Goal: Task Accomplishment & Management: Manage account settings

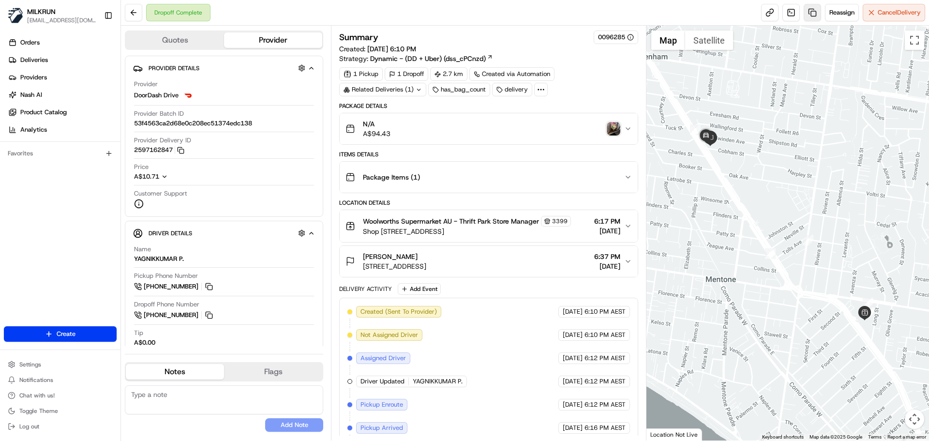
click at [812, 10] on link at bounding box center [812, 12] width 17 height 17
click at [618, 128] on img "button" at bounding box center [614, 129] width 14 height 14
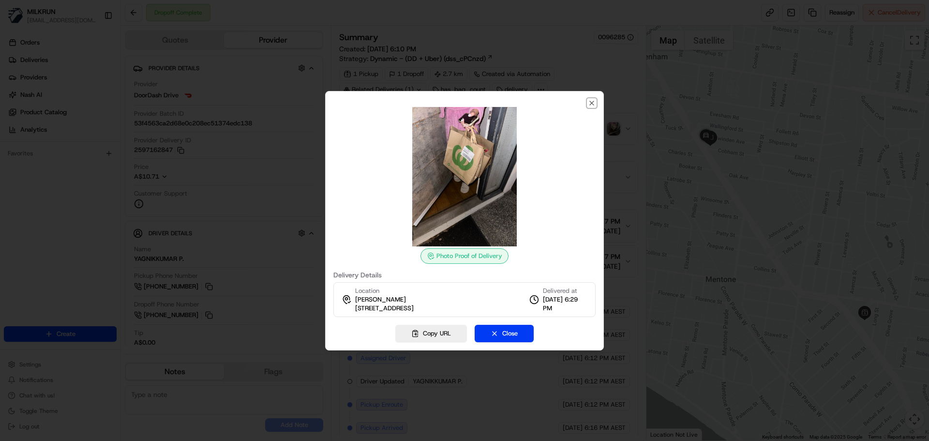
drag, startPoint x: 593, startPoint y: 99, endPoint x: 601, endPoint y: 75, distance: 26.0
click at [595, 99] on icon "button" at bounding box center [592, 103] width 8 height 8
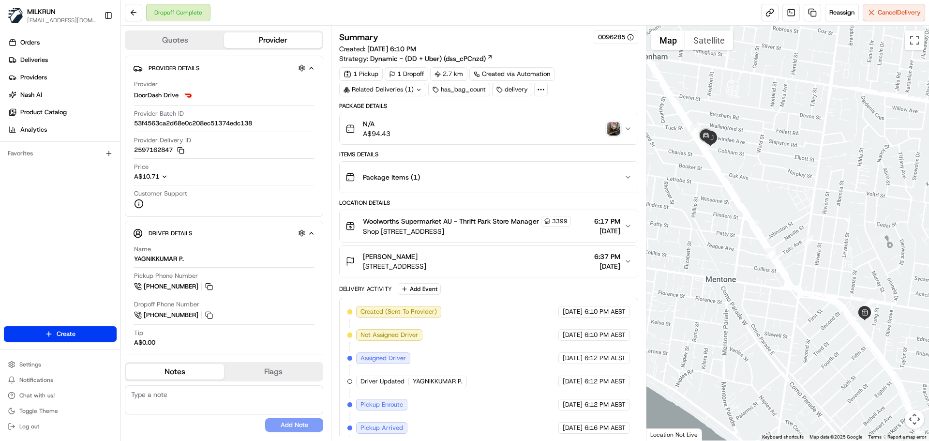
click at [403, 89] on div "Related Deliveries (1)" at bounding box center [382, 90] width 87 height 14
click at [564, 89] on div "1 Pickup 1 Dropoff 2.7 km Created via Automation Related Deliveries (1) has_bag…" at bounding box center [488, 81] width 298 height 29
click at [407, 134] on div "N/A A$94.43" at bounding box center [484, 128] width 278 height 19
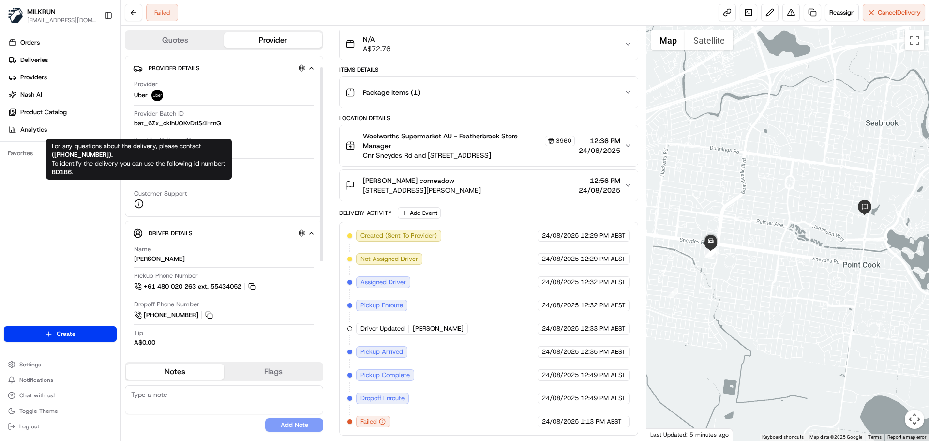
scroll to position [144, 0]
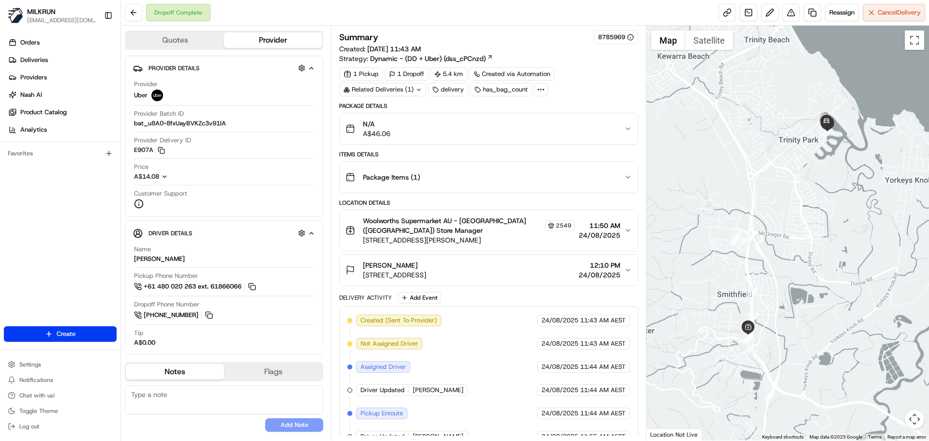
click at [390, 85] on div "Related Deliveries (1)" at bounding box center [382, 90] width 87 height 14
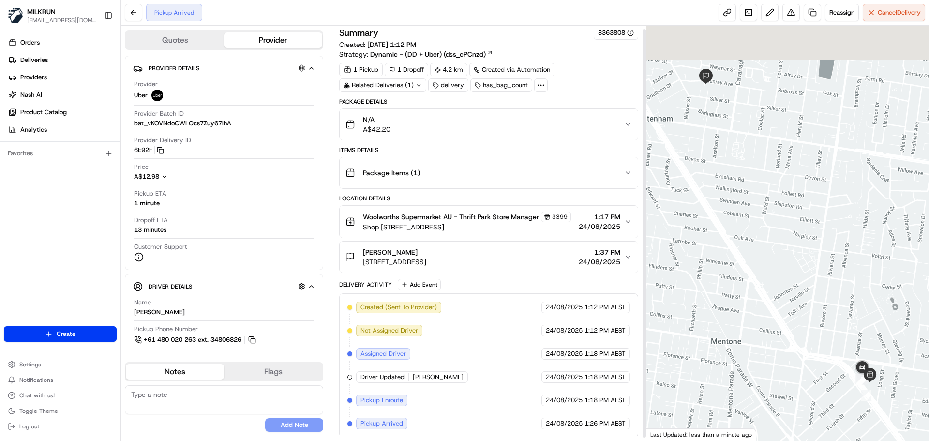
scroll to position [6, 0]
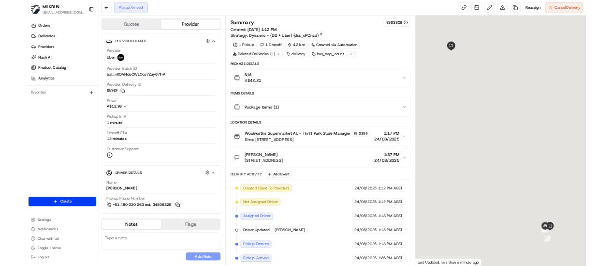
scroll to position [6, 0]
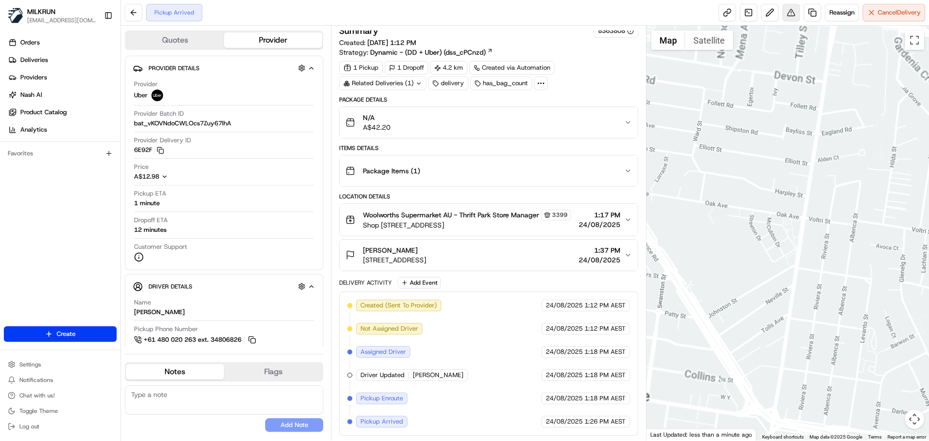
drag, startPoint x: 842, startPoint y: 260, endPoint x: 790, endPoint y: 14, distance: 251.8
click at [787, 8] on div "Pickup Arrived Reassign Cancel Delivery Quotes Provider Provider Details Hidden…" at bounding box center [525, 220] width 808 height 441
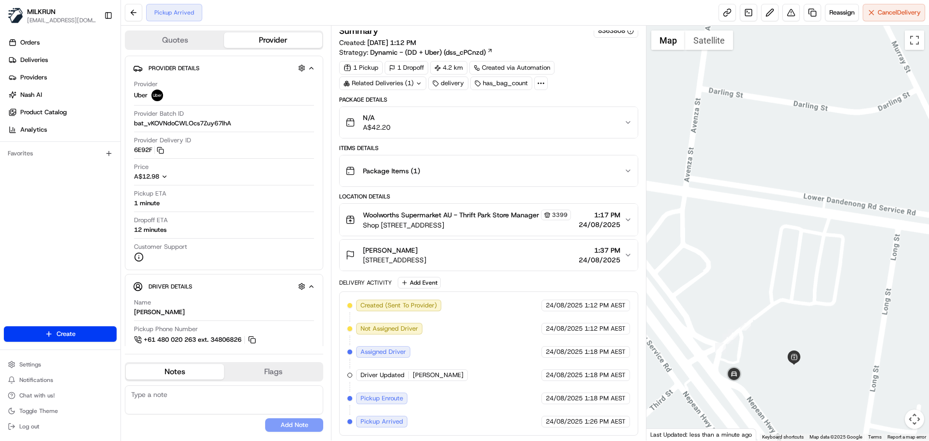
drag, startPoint x: 848, startPoint y: 210, endPoint x: 845, endPoint y: 119, distance: 90.5
click at [845, 119] on div at bounding box center [787, 233] width 283 height 415
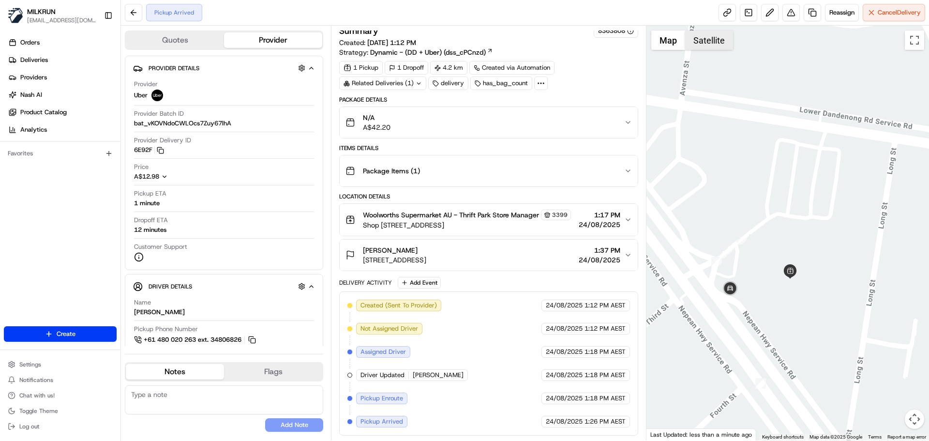
click at [707, 39] on button "Satellite" at bounding box center [709, 39] width 48 height 19
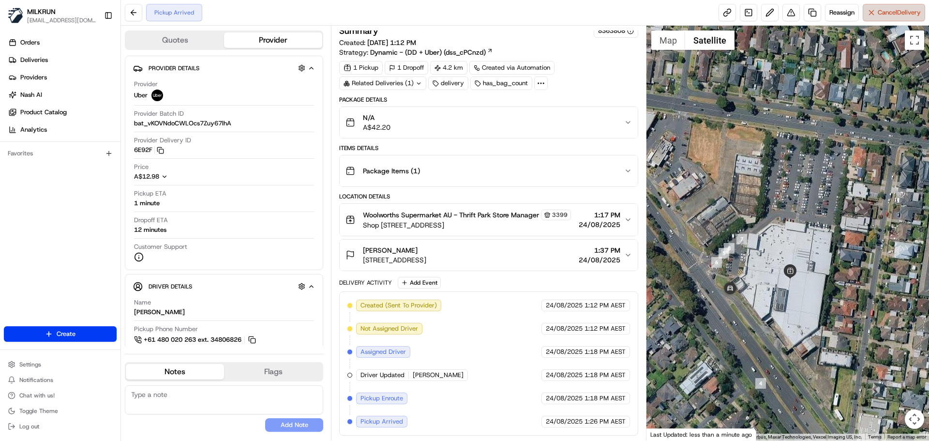
click at [889, 12] on span "Cancel Delivery" at bounding box center [899, 12] width 43 height 9
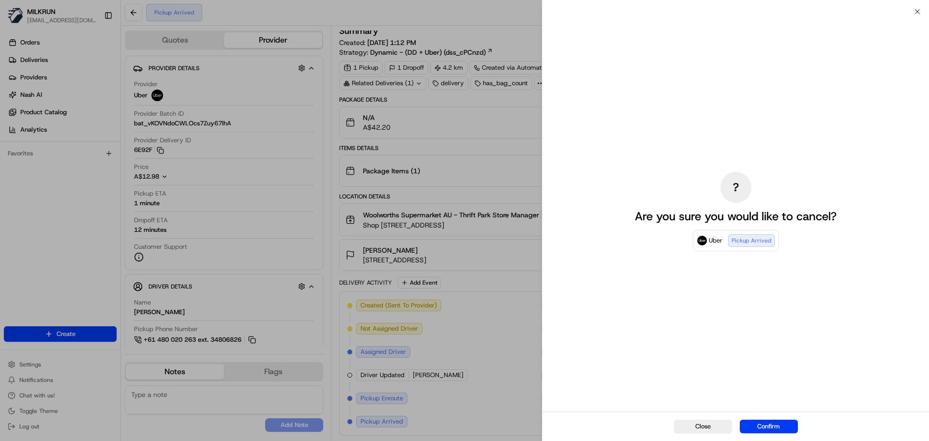
drag, startPoint x: 413, startPoint y: 144, endPoint x: 433, endPoint y: 124, distance: 28.4
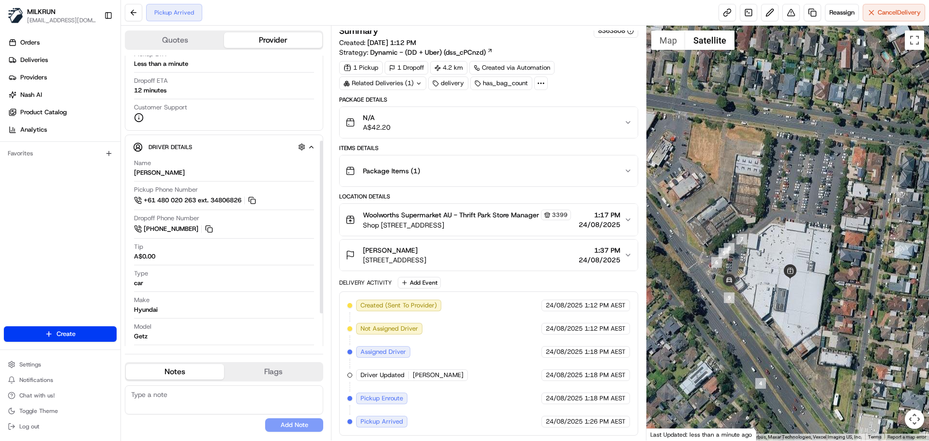
scroll to position [145, 0]
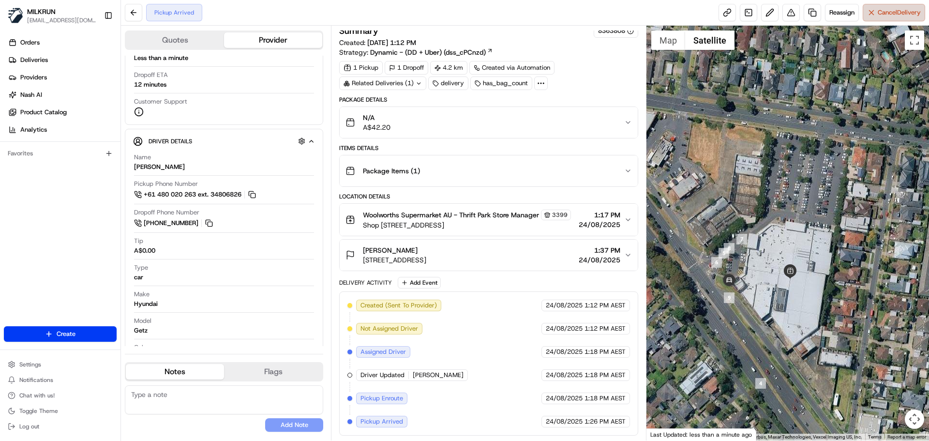
click at [895, 16] on span "Cancel Delivery" at bounding box center [899, 12] width 43 height 9
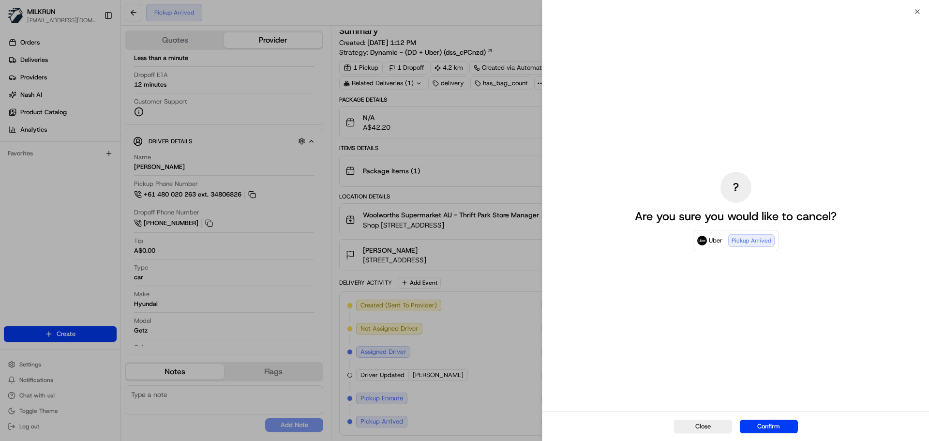
click at [776, 431] on button "Confirm" at bounding box center [769, 426] width 58 height 14
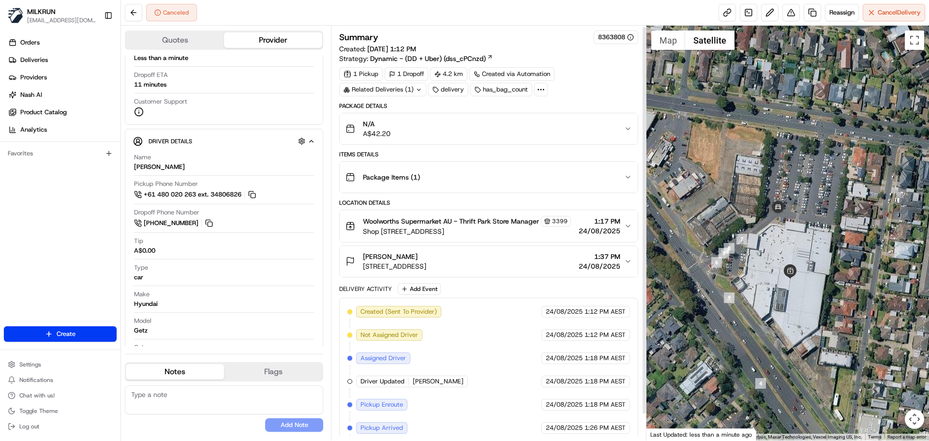
scroll to position [30, 0]
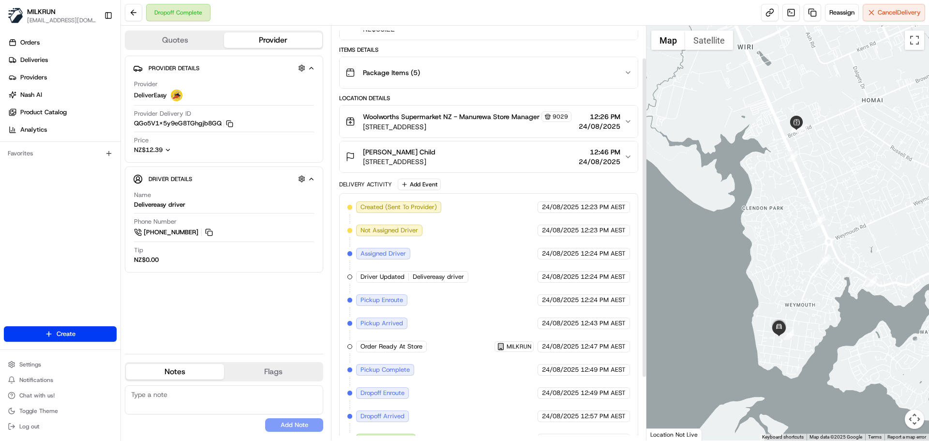
scroll to position [122, 0]
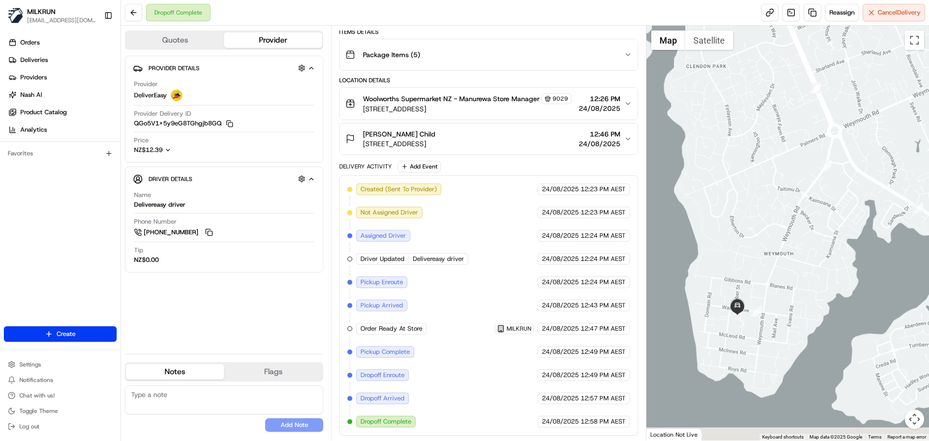
drag, startPoint x: 716, startPoint y: 268, endPoint x: 771, endPoint y: 144, distance: 135.1
click at [771, 144] on div at bounding box center [787, 233] width 283 height 415
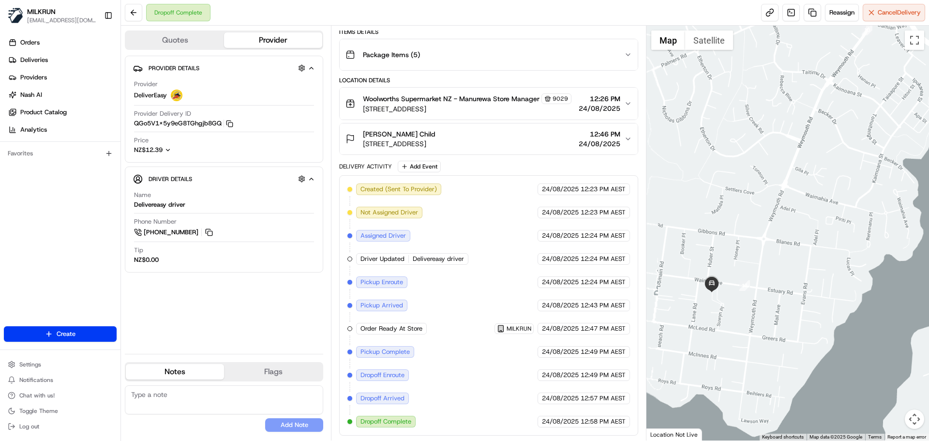
drag, startPoint x: 785, startPoint y: 243, endPoint x: 804, endPoint y: 242, distance: 18.9
click at [816, 199] on div at bounding box center [787, 233] width 283 height 415
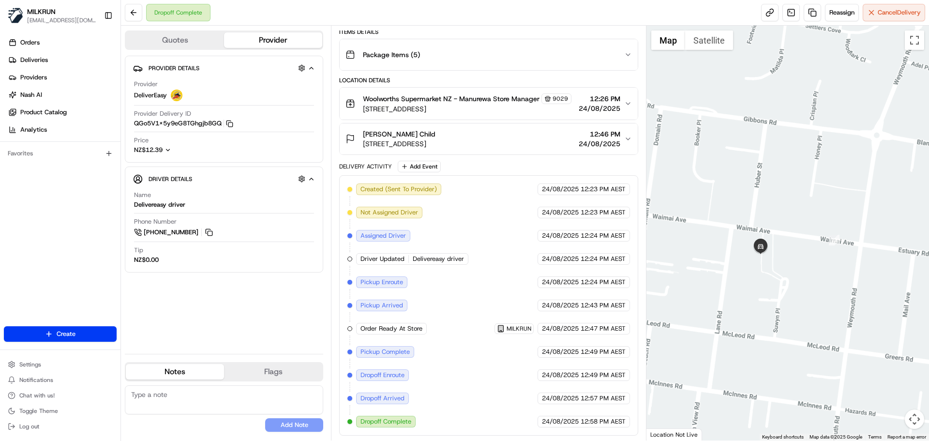
drag, startPoint x: 780, startPoint y: 234, endPoint x: 856, endPoint y: 233, distance: 75.5
click at [856, 233] on div at bounding box center [787, 233] width 283 height 415
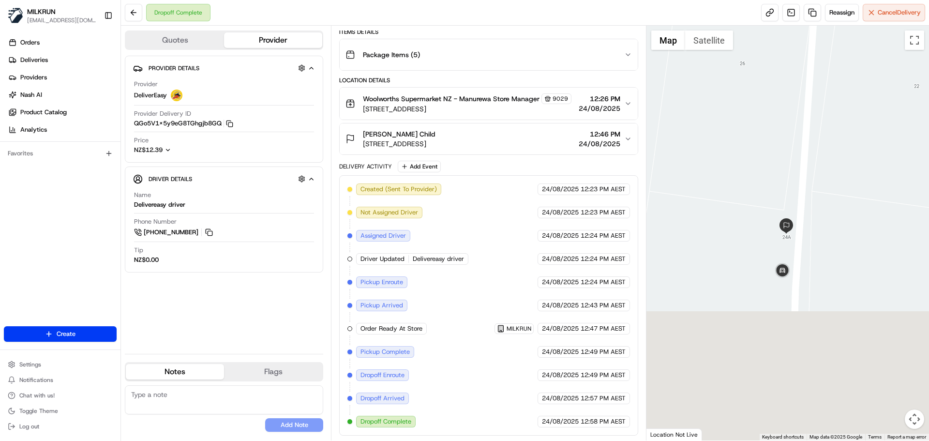
drag, startPoint x: 832, startPoint y: 264, endPoint x: 773, endPoint y: 108, distance: 167.0
click at [773, 108] on div at bounding box center [787, 233] width 283 height 415
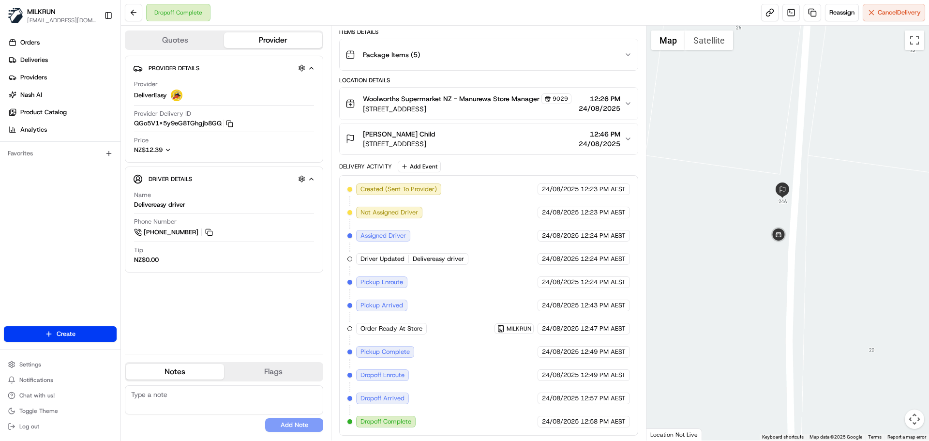
click at [630, 139] on icon "button" at bounding box center [628, 139] width 8 height 8
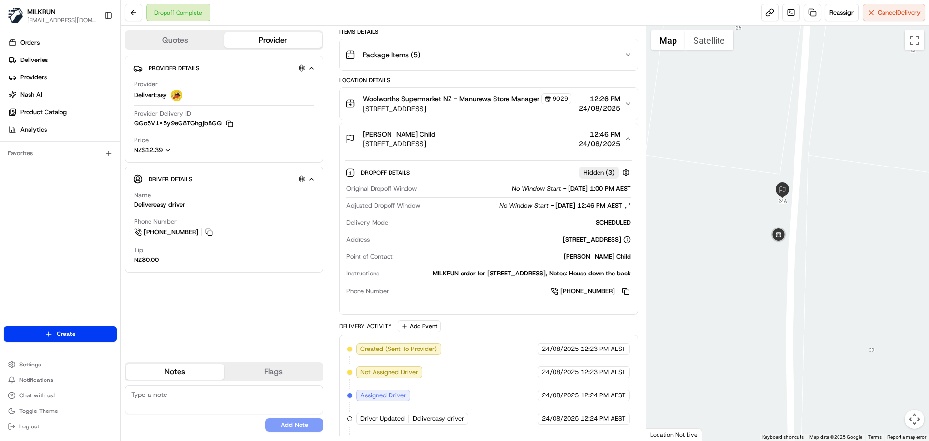
drag, startPoint x: 568, startPoint y: 282, endPoint x: 545, endPoint y: 187, distance: 98.0
click at [638, 290] on div "Rozanne Child 24A Waimai Avenue, Weymouth, Auckland 2103, NZ 12:46 PM 24/08/202…" at bounding box center [488, 219] width 298 height 192
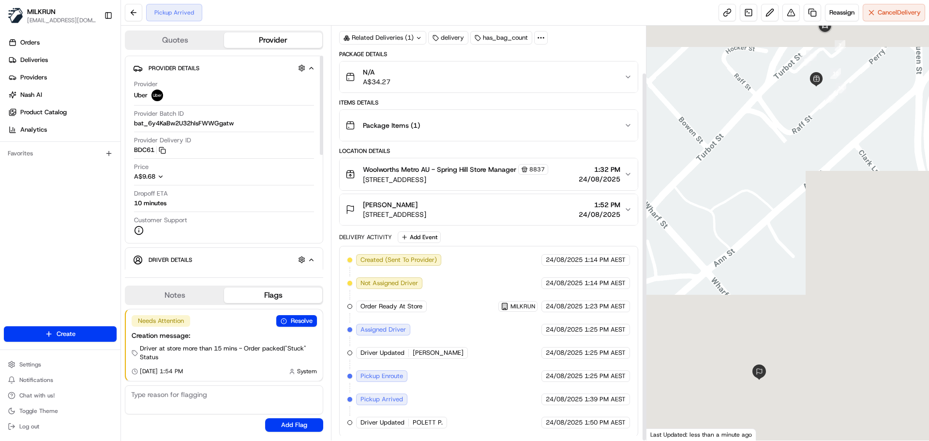
scroll to position [53, 0]
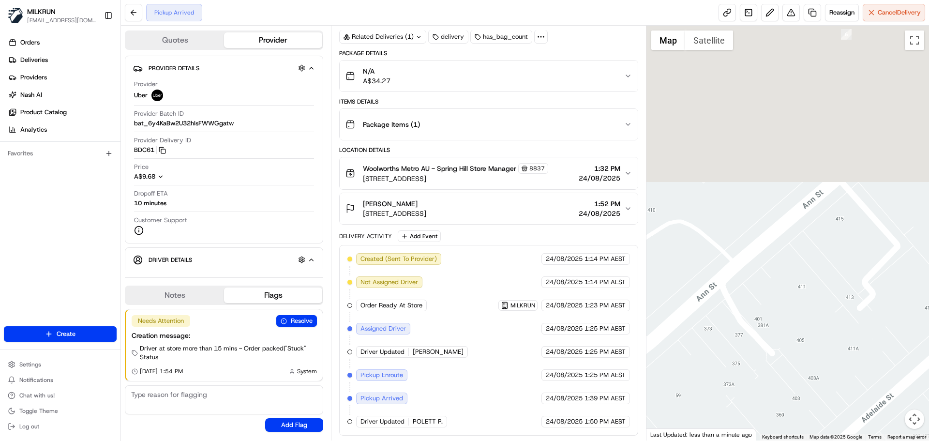
drag, startPoint x: 786, startPoint y: 365, endPoint x: 790, endPoint y: 437, distance: 71.8
click at [795, 440] on html "MILKRUN [EMAIL_ADDRESS][DOMAIN_NAME] Toggle Sidebar Orders Deliveries Providers…" at bounding box center [464, 220] width 929 height 441
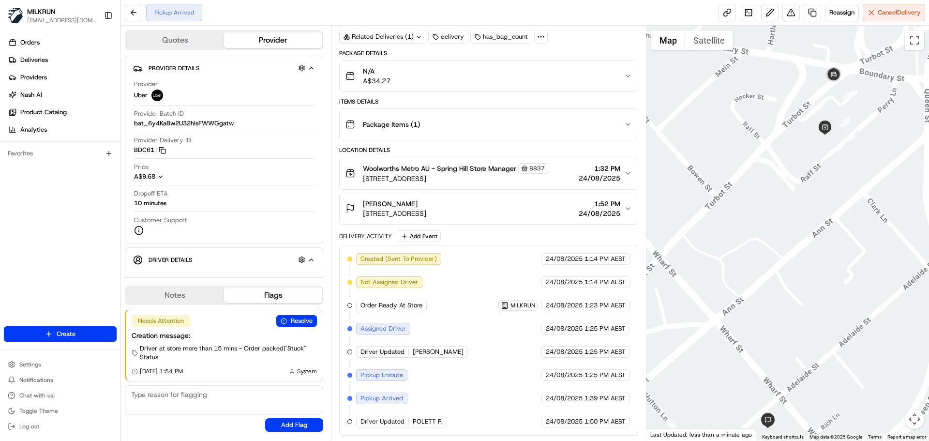
drag, startPoint x: 854, startPoint y: 283, endPoint x: 858, endPoint y: 288, distance: 6.6
click at [858, 288] on div at bounding box center [787, 233] width 283 height 415
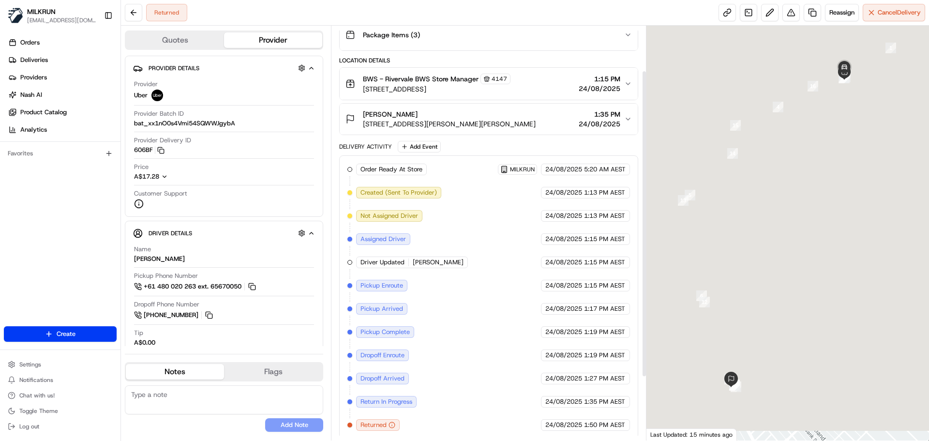
scroll to position [146, 0]
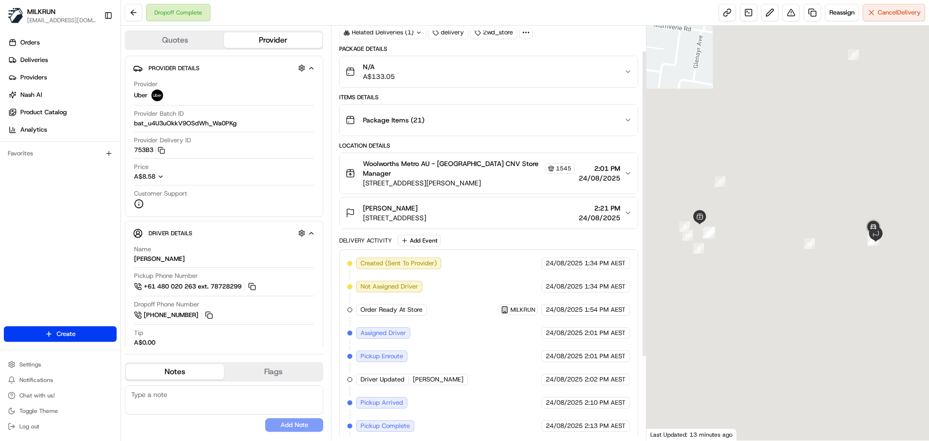
scroll to position [146, 0]
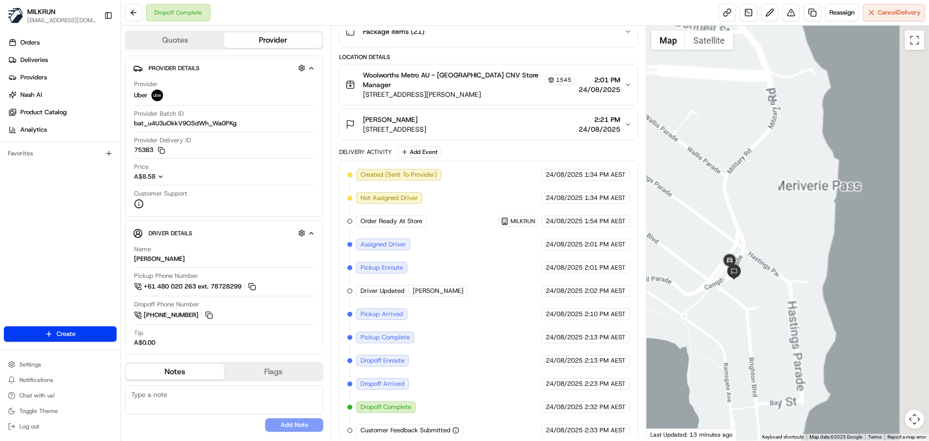
drag, startPoint x: 800, startPoint y: 216, endPoint x: 641, endPoint y: 289, distance: 174.0
click at [614, 293] on div "Quotes Provider Provider Details Hidden ( 3 ) Provider Uber Provider Batch ID b…" at bounding box center [525, 233] width 808 height 415
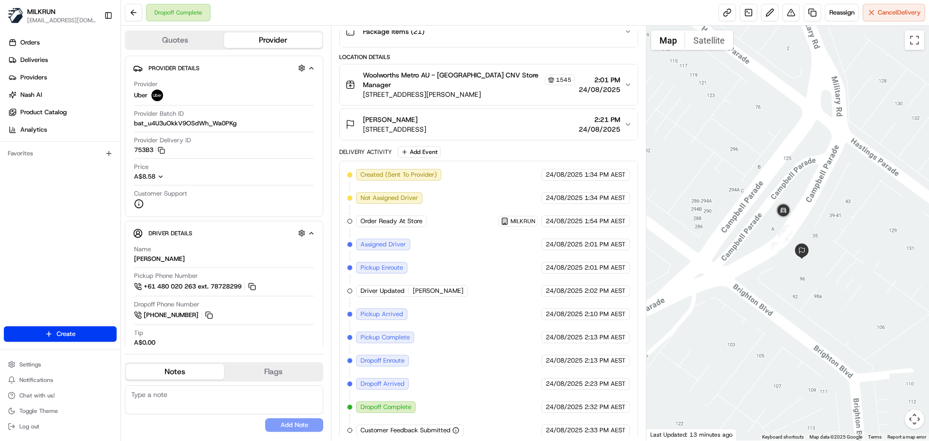
drag, startPoint x: 816, startPoint y: 270, endPoint x: 805, endPoint y: 313, distance: 44.5
click at [805, 313] on div at bounding box center [787, 233] width 283 height 415
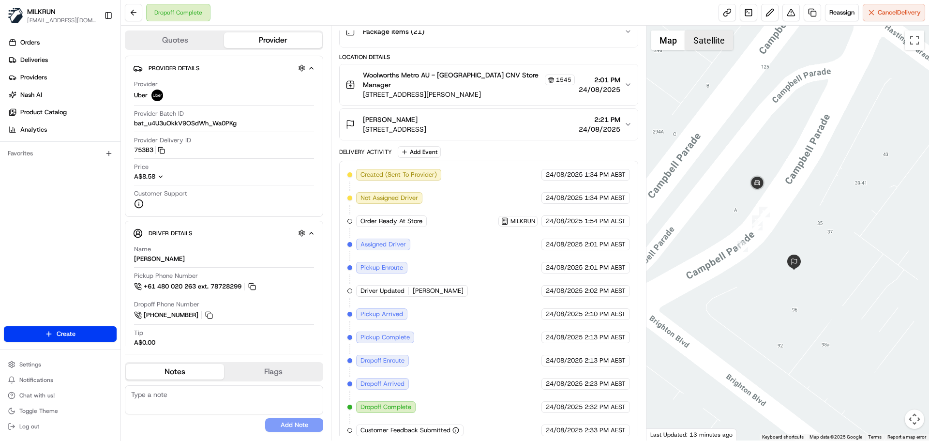
click at [708, 41] on button "Satellite" at bounding box center [709, 39] width 48 height 19
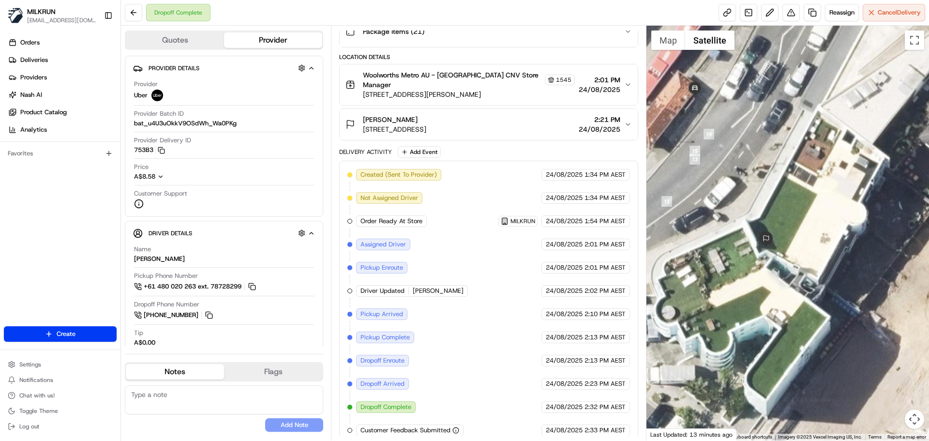
drag, startPoint x: 821, startPoint y: 337, endPoint x: 914, endPoint y: 329, distance: 93.2
click at [914, 427] on div "1 2 3 4 5 6 7 8 9 10 11 12 13 14 15 Map Satellite Keyboard shortcuts Map Data I…" at bounding box center [787, 233] width 283 height 415
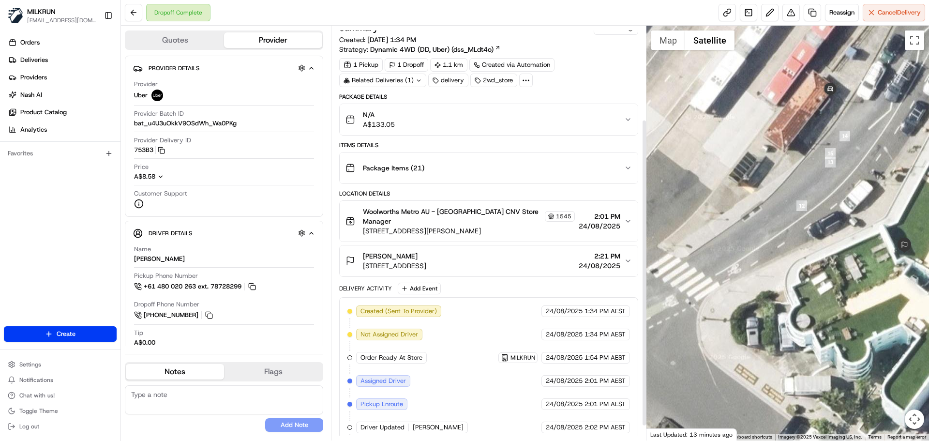
scroll to position [0, 0]
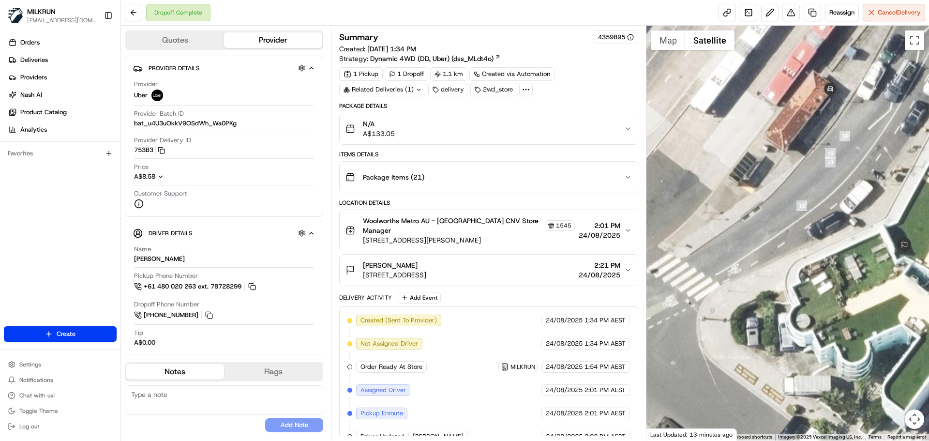
click at [631, 128] on icon "button" at bounding box center [628, 129] width 8 height 8
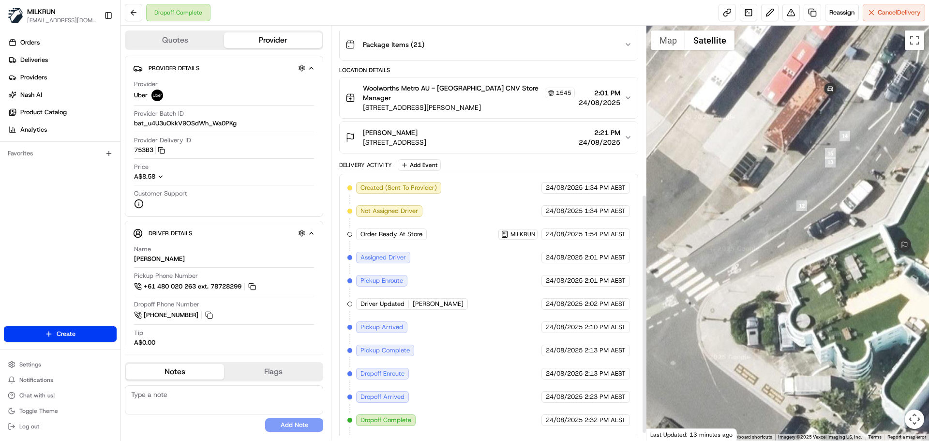
scroll to position [303, 0]
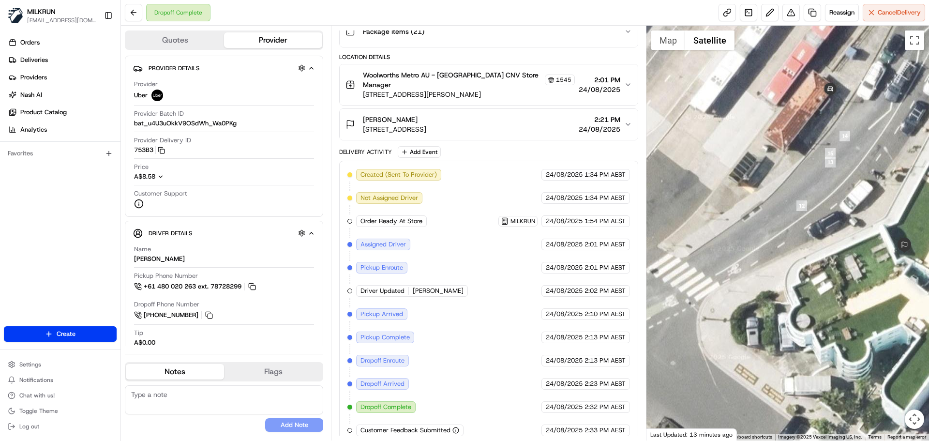
drag, startPoint x: 626, startPoint y: 110, endPoint x: 623, endPoint y: 115, distance: 5.9
click at [626, 110] on button "katie rea 10/92-96 Brighton Blvd, North Bondi, NSW 2026, AU 2:21 PM 24/08/2025" at bounding box center [489, 124] width 298 height 31
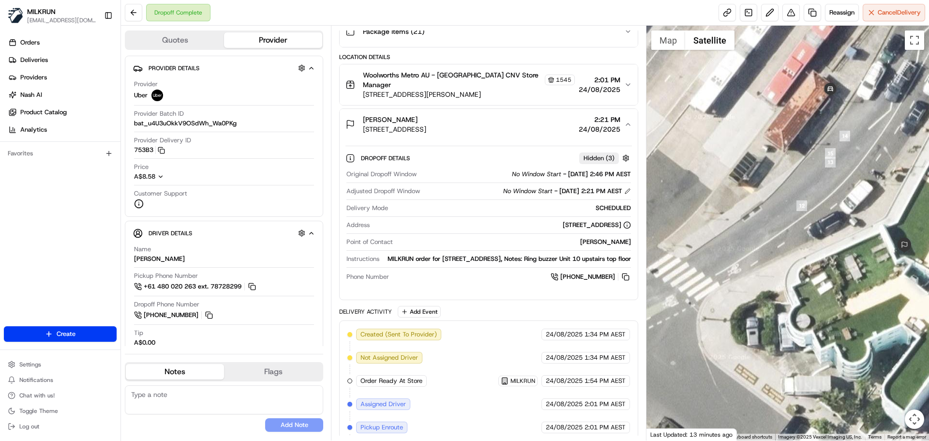
drag, startPoint x: 525, startPoint y: 262, endPoint x: 625, endPoint y: 259, distance: 99.7
click at [625, 259] on div "MILKRUN order for 10/92-96 Brighton Blvd, North Bondi, NSW 2026, AU, Notes: Rin…" at bounding box center [506, 258] width 247 height 9
click at [586, 280] on span "+61 412 558 789" at bounding box center [587, 276] width 55 height 9
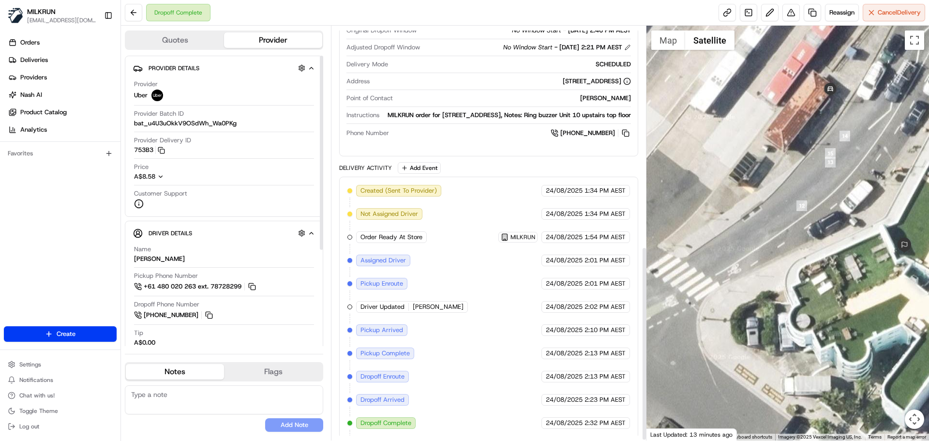
scroll to position [472, 0]
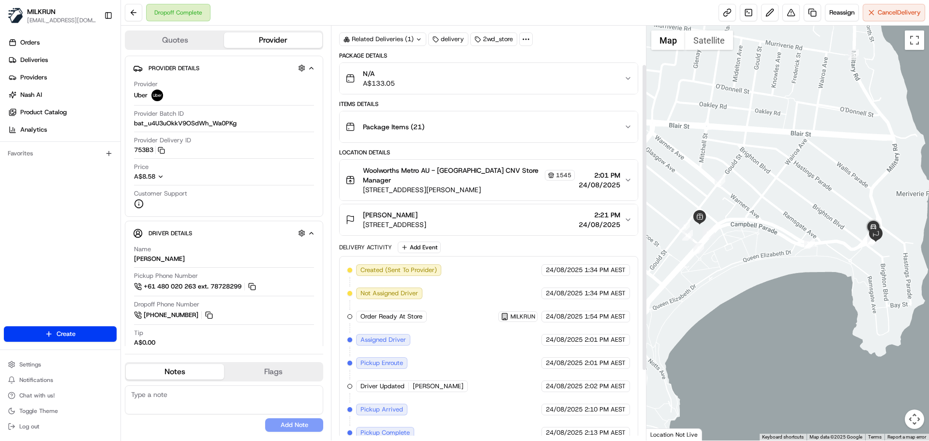
scroll to position [49, 0]
click at [627, 217] on icon "button" at bounding box center [628, 221] width 8 height 8
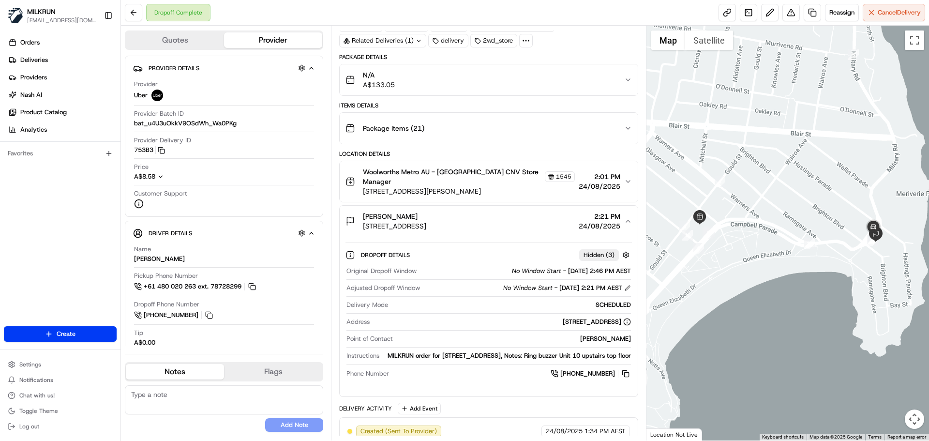
drag, startPoint x: 397, startPoint y: 346, endPoint x: 632, endPoint y: 350, distance: 235.6
click at [633, 351] on div "Dropoff Details Hidden ( 3 ) Original Dropoff Window No Window Start - 24/08/20…" at bounding box center [489, 313] width 298 height 152
copy div "MILKRUN order for 10/92-96 Brighton Blvd, North Bondi, NSW 2026, AU, Notes:"
drag, startPoint x: 525, startPoint y: 356, endPoint x: 152, endPoint y: 148, distance: 426.9
click at [624, 353] on div "MILKRUN order for 10/92-96 Brighton Blvd, North Bondi, NSW 2026, AU, Notes: Rin…" at bounding box center [506, 355] width 247 height 9
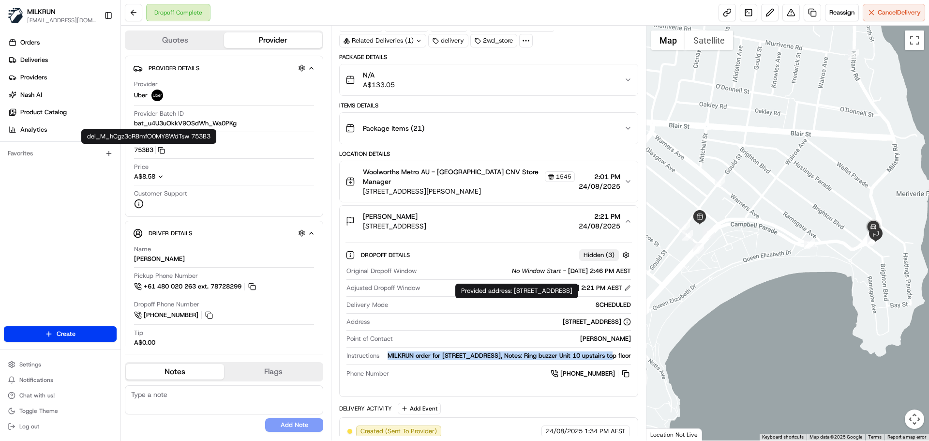
copy div "Ring buzzer Unit 10 upstairs top flo"
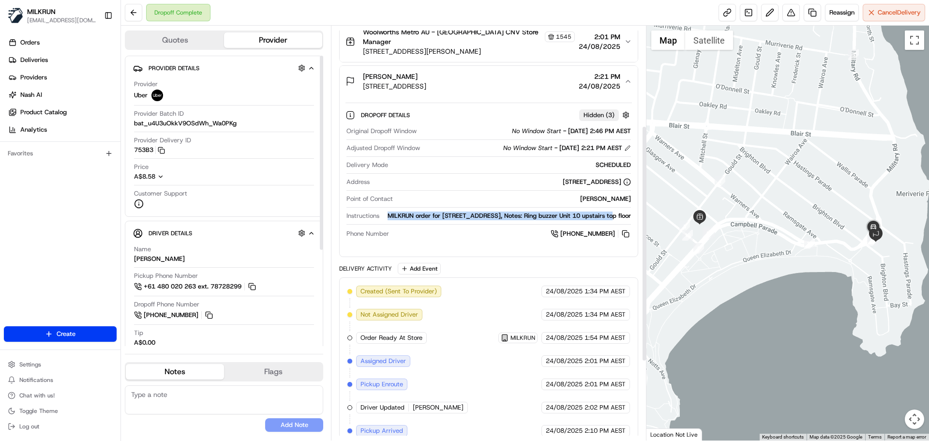
scroll to position [194, 0]
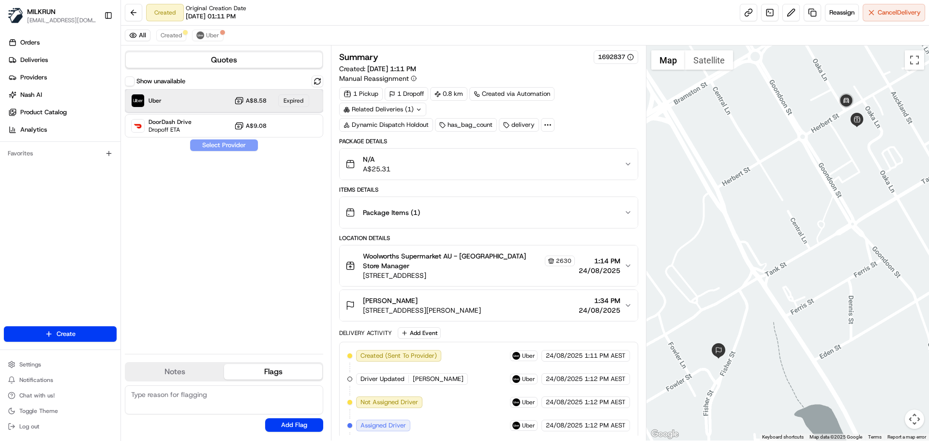
click at [220, 102] on div "Uber A$8.58 Expired" at bounding box center [224, 100] width 198 height 23
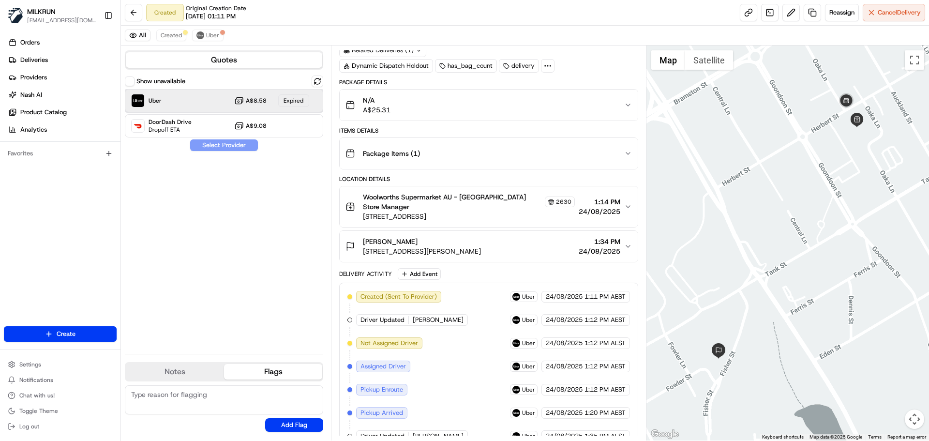
scroll to position [143, 0]
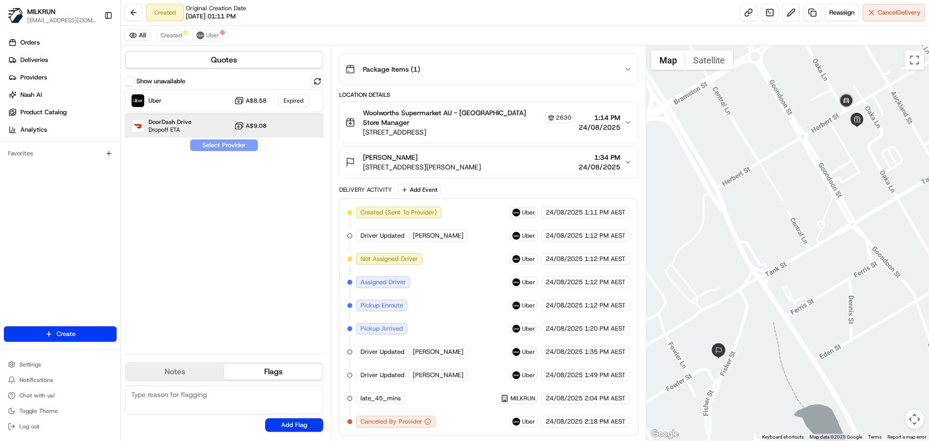
click at [206, 120] on div "DoorDash Drive Dropoff ETA A$9.08" at bounding box center [224, 125] width 198 height 23
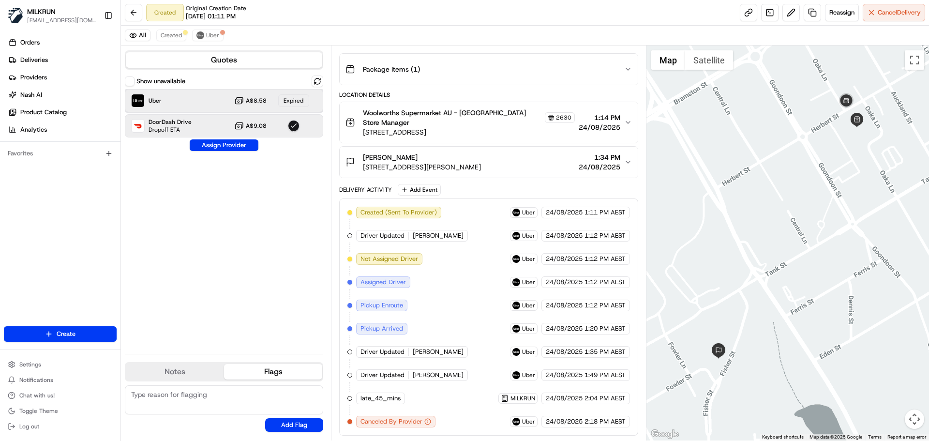
click at [217, 108] on div "Uber A$8.58 Expired" at bounding box center [224, 100] width 198 height 23
click at [174, 34] on span "Created" at bounding box center [171, 35] width 21 height 8
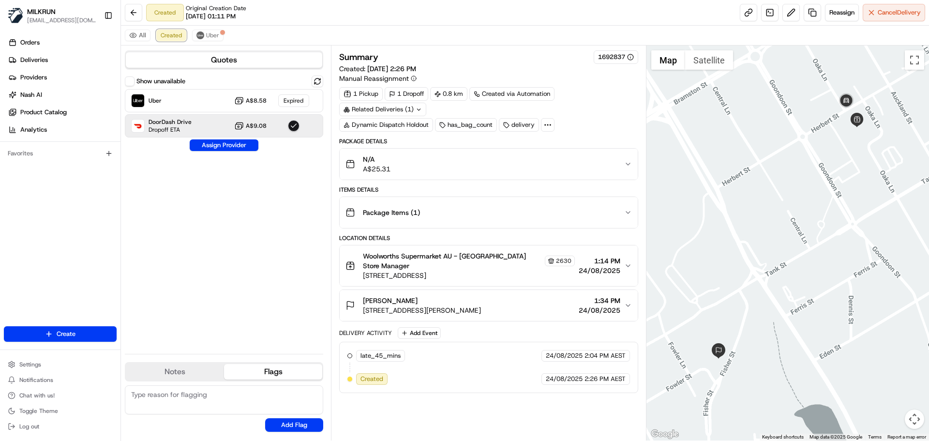
scroll to position [0, 0]
click at [836, 10] on span "Reassign" at bounding box center [841, 12] width 25 height 9
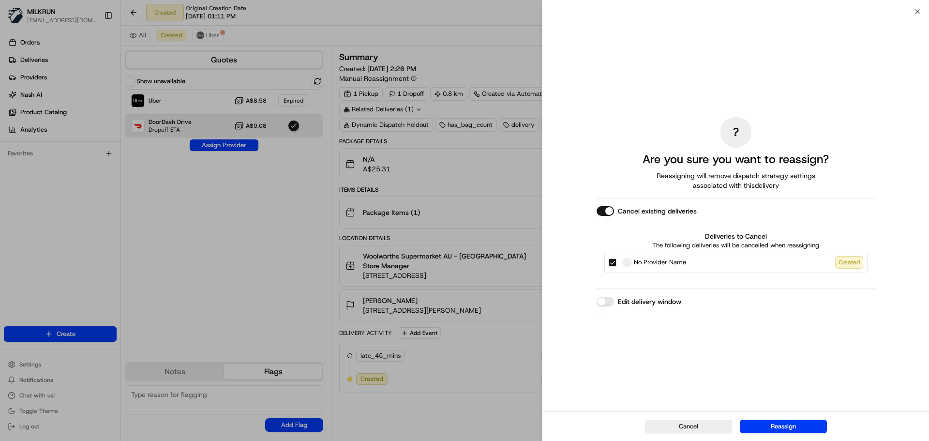
drag, startPoint x: 612, startPoint y: 266, endPoint x: 762, endPoint y: 433, distance: 224.4
click at [613, 267] on div "No Provider Name Created" at bounding box center [735, 262] width 263 height 21
drag, startPoint x: 612, startPoint y: 263, endPoint x: 737, endPoint y: 370, distance: 165.4
click at [612, 263] on button "No Provider Name Created" at bounding box center [613, 262] width 8 height 8
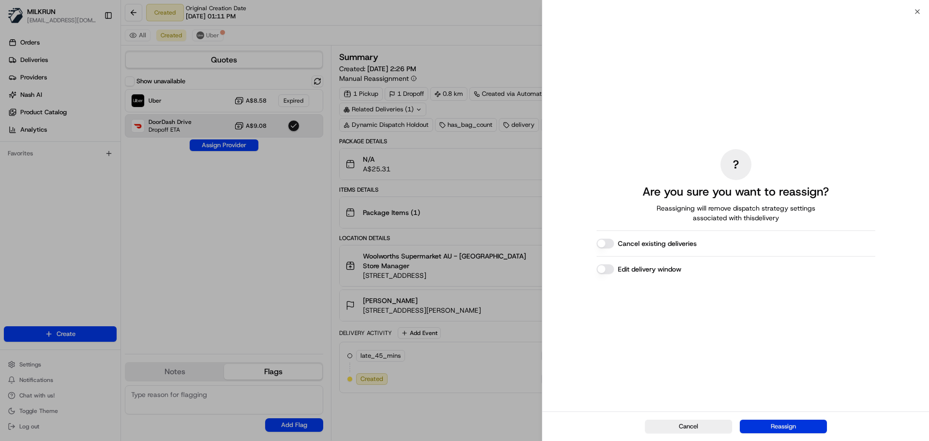
click at [785, 432] on button "Reassign" at bounding box center [783, 426] width 87 height 14
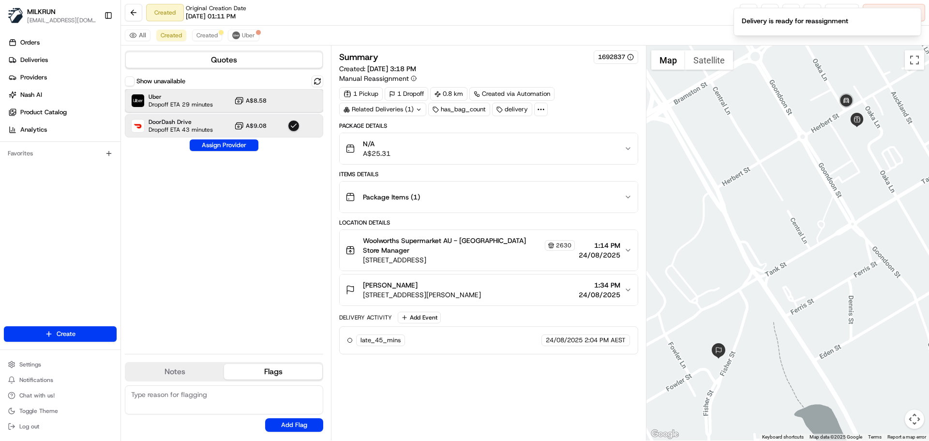
click at [192, 104] on span "Dropoff ETA 29 minutes" at bounding box center [181, 105] width 64 height 8
click at [211, 148] on button "Assign Provider" at bounding box center [224, 145] width 69 height 12
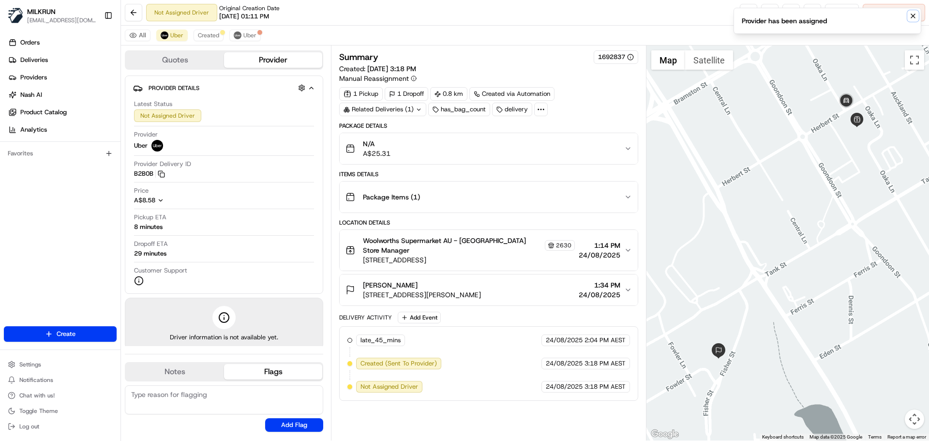
click at [913, 13] on icon "Notifications (F8)" at bounding box center [913, 16] width 8 height 8
click at [213, 36] on span "Created" at bounding box center [208, 35] width 21 height 8
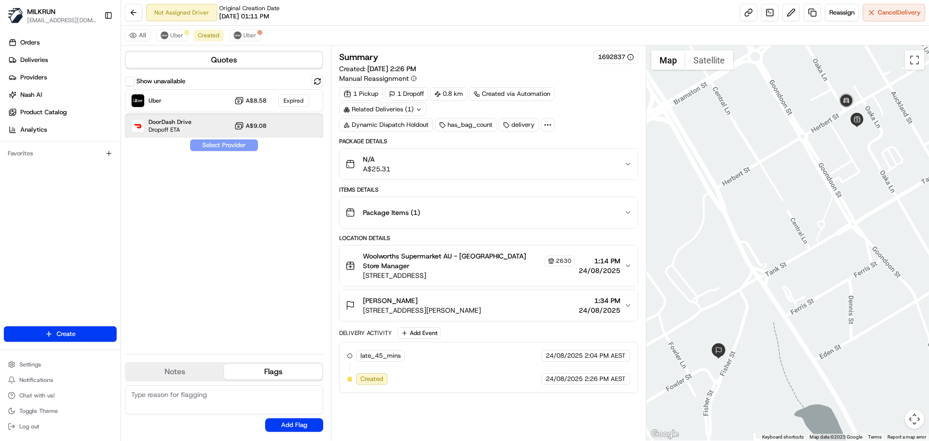
click at [193, 129] on div "DoorDash Drive Dropoff ETA A$9.08" at bounding box center [224, 125] width 198 height 23
click at [222, 147] on button "Assign Provider" at bounding box center [224, 145] width 69 height 12
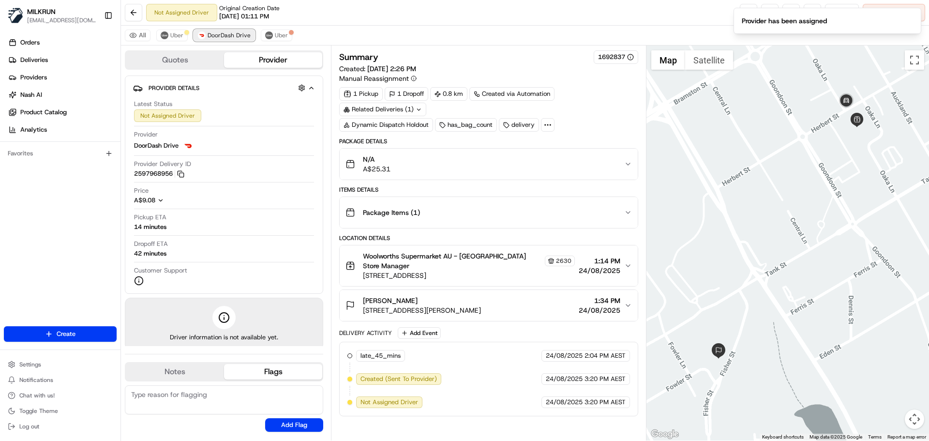
click at [230, 36] on span "DoorDash Drive" at bounding box center [229, 35] width 43 height 8
click at [176, 35] on span "Uber" at bounding box center [176, 35] width 13 height 8
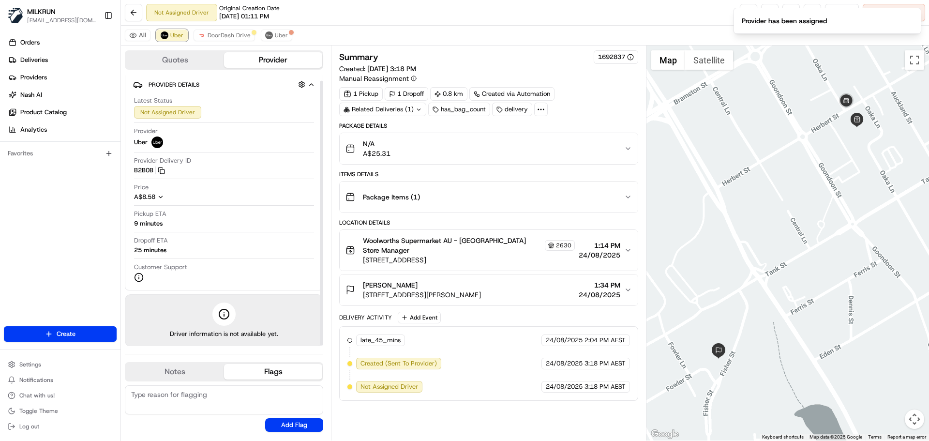
scroll to position [6, 0]
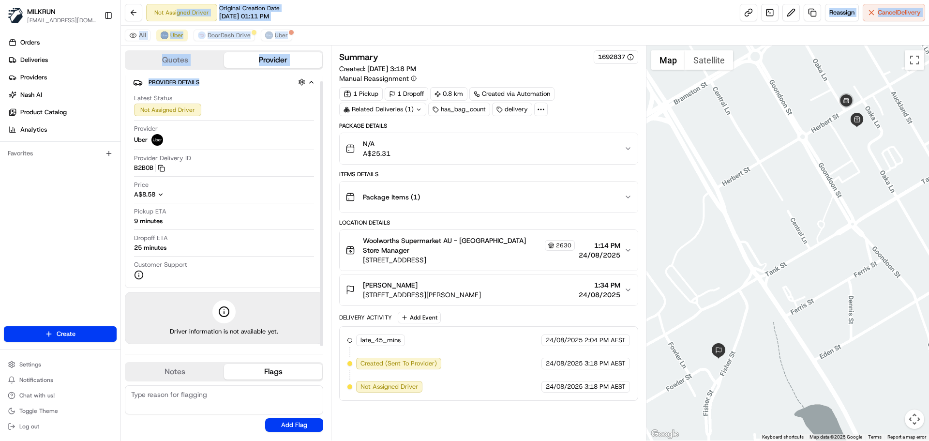
click at [170, 0] on html "MILKRUN aoman@woolworths.com.au Toggle Sidebar Orders Deliveries Providers Nash…" at bounding box center [464, 220] width 929 height 441
click at [217, 52] on div "Quotes Provider" at bounding box center [224, 59] width 198 height 19
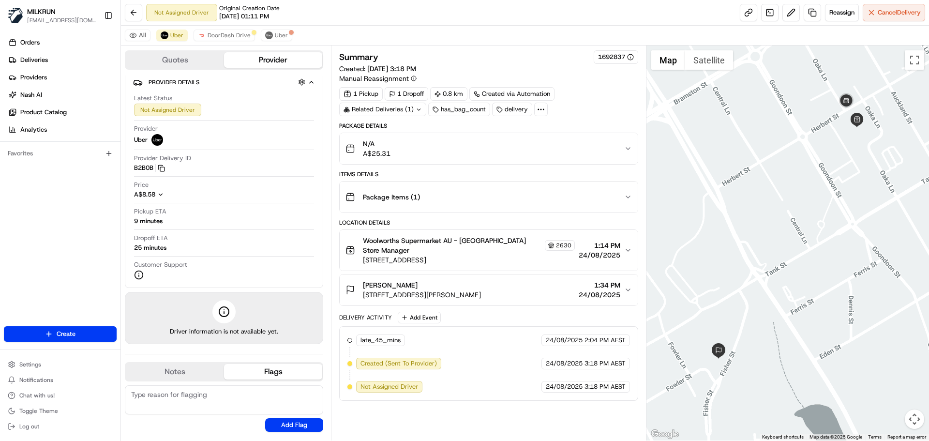
click at [349, 93] on icon at bounding box center [347, 94] width 8 height 8
click at [237, 35] on span "DoorDash Drive" at bounding box center [229, 35] width 43 height 8
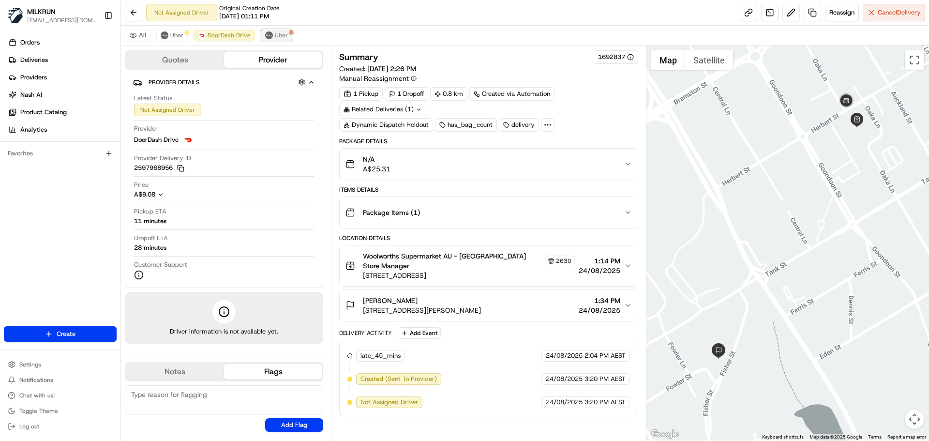
click at [279, 36] on span "Uber" at bounding box center [281, 35] width 13 height 8
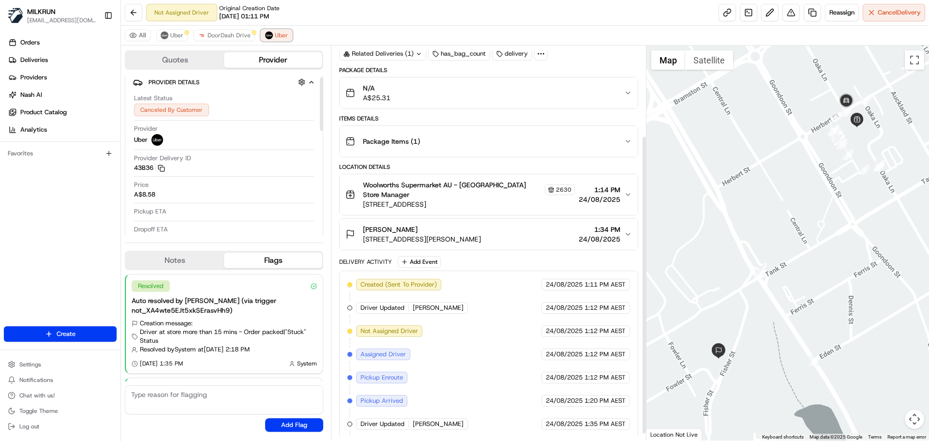
scroll to position [128, 0]
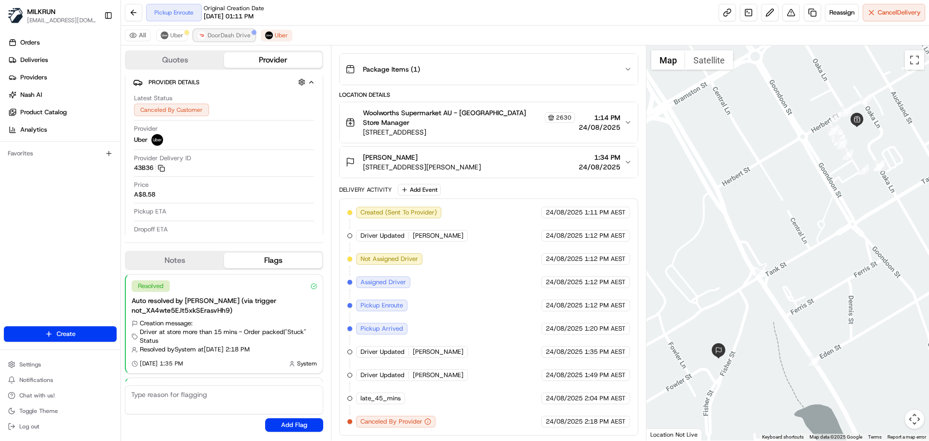
click at [232, 39] on span "DoorDash Drive" at bounding box center [229, 35] width 43 height 8
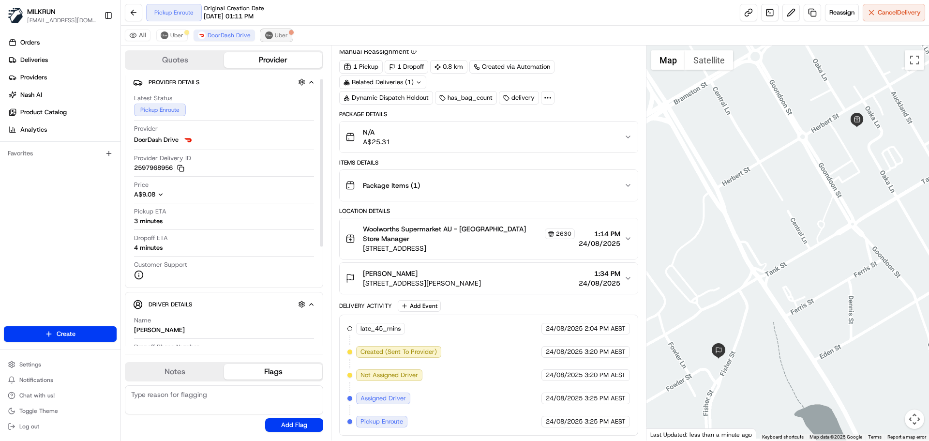
click at [270, 33] on button "Uber" at bounding box center [276, 36] width 31 height 12
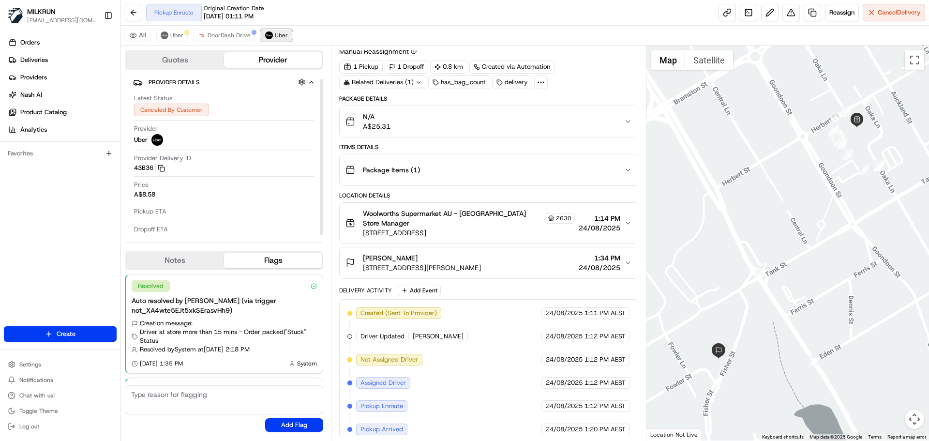
scroll to position [128, 0]
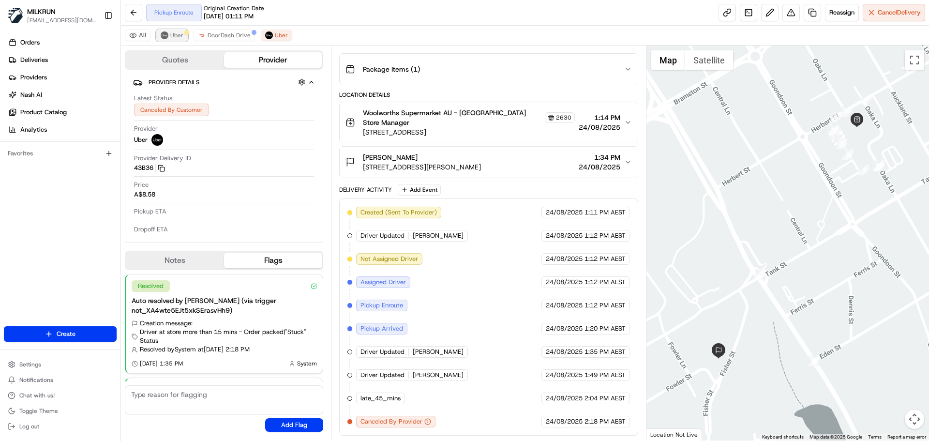
click at [177, 33] on span "Uber" at bounding box center [176, 35] width 13 height 8
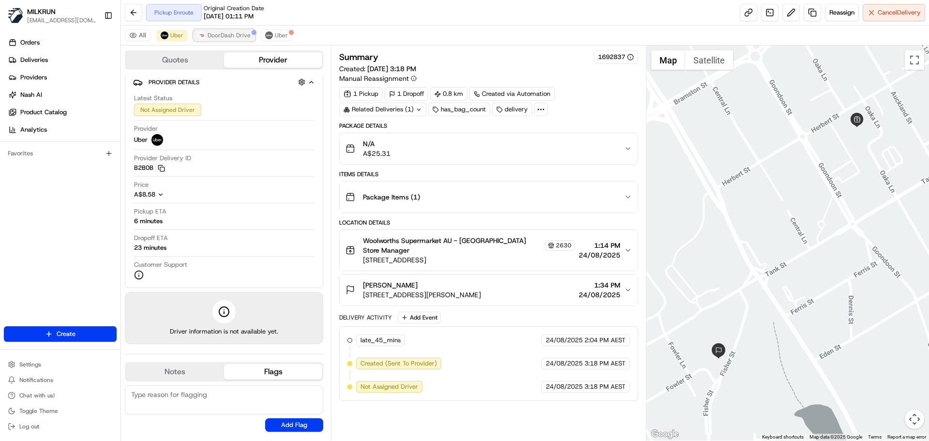
click at [207, 30] on button "DoorDash Drive" at bounding box center [224, 36] width 61 height 12
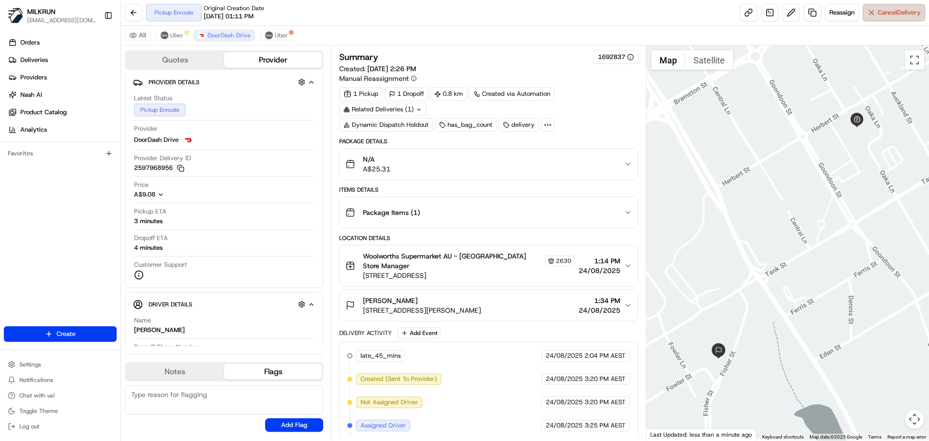
click at [886, 12] on span "Cancel Delivery" at bounding box center [899, 12] width 43 height 9
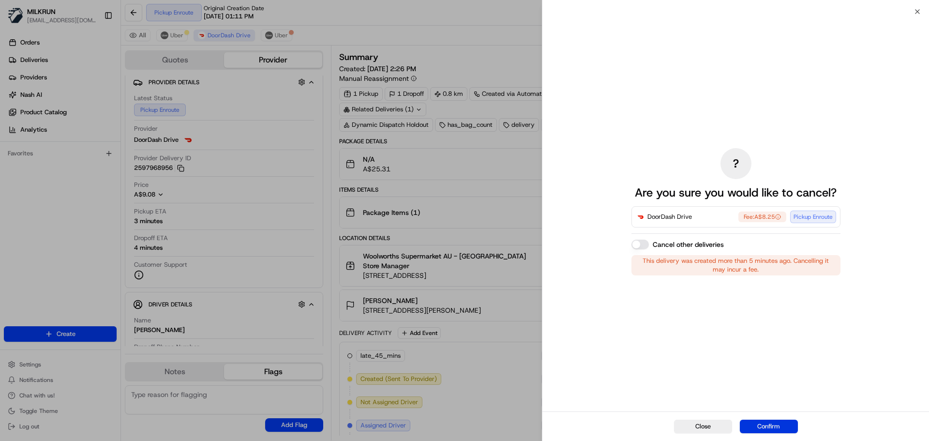
click at [778, 419] on button "Confirm" at bounding box center [769, 426] width 58 height 14
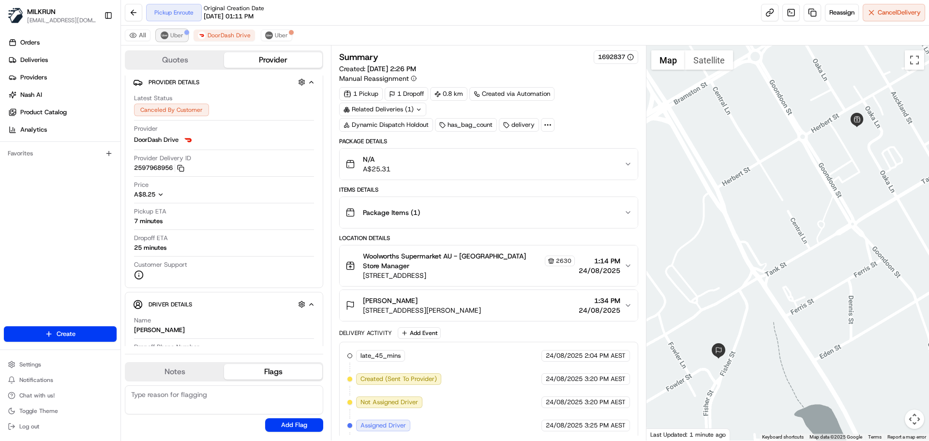
click at [179, 38] on span "Uber" at bounding box center [176, 35] width 13 height 8
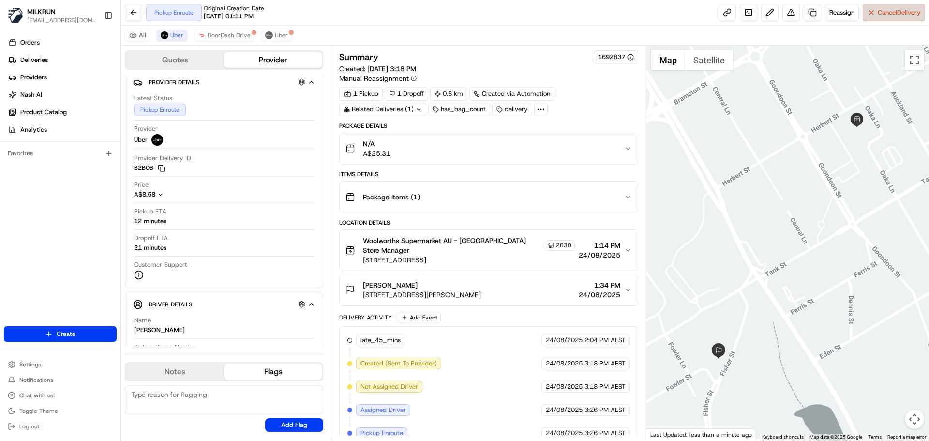
click at [889, 18] on button "Cancel Delivery" at bounding box center [894, 12] width 62 height 17
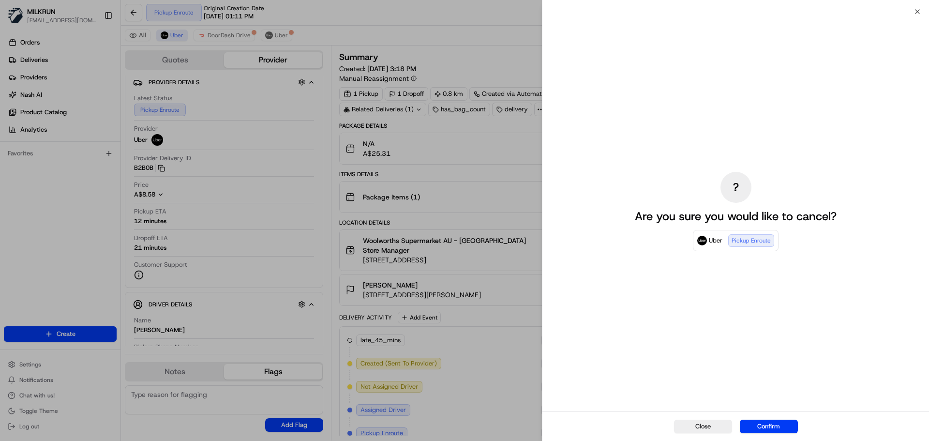
drag, startPoint x: 781, startPoint y: 425, endPoint x: 545, endPoint y: 250, distance: 293.3
click at [778, 421] on button "Confirm" at bounding box center [769, 426] width 58 height 14
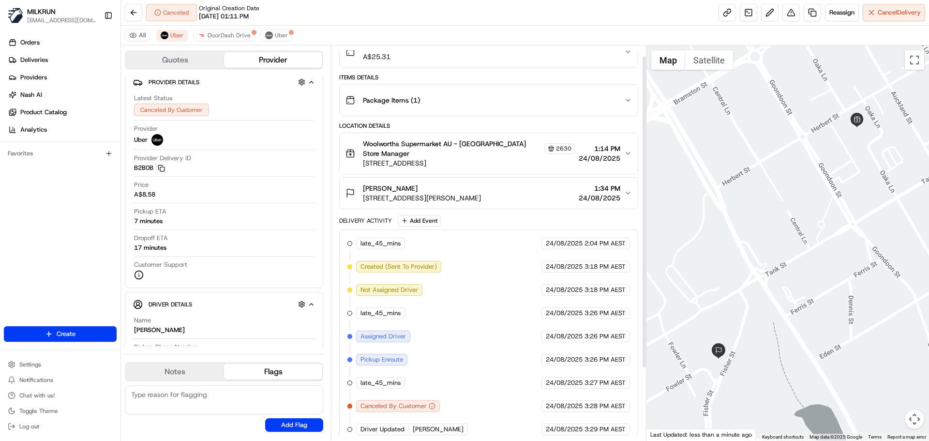
scroll to position [104, 0]
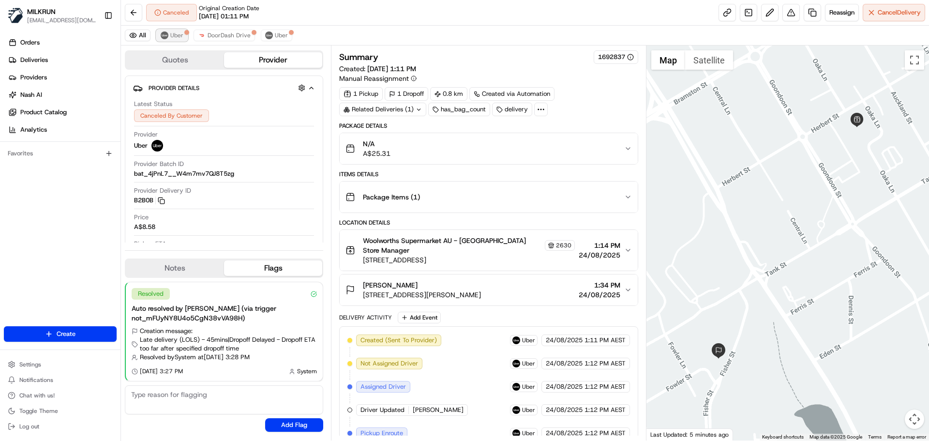
click at [175, 33] on span "Uber" at bounding box center [176, 35] width 13 height 8
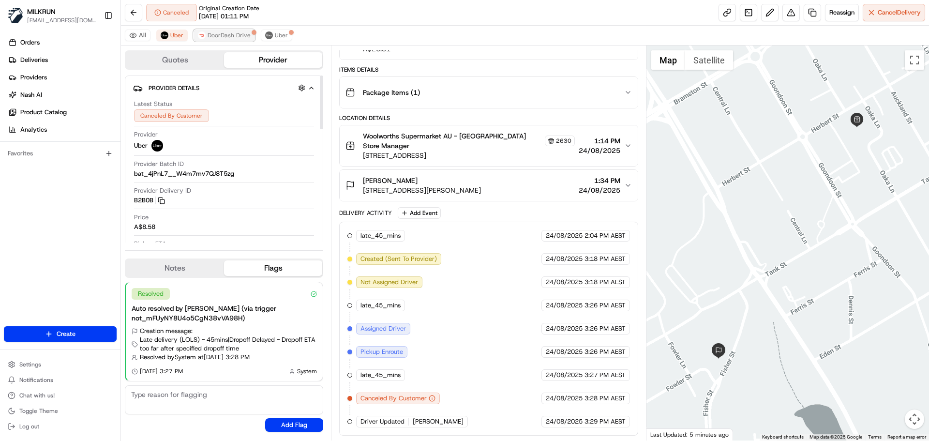
click at [222, 30] on button "DoorDash Drive" at bounding box center [224, 36] width 61 height 12
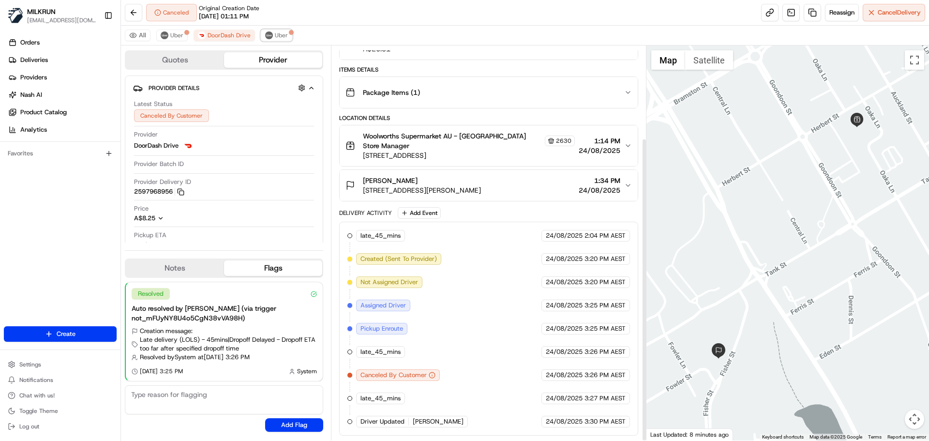
drag, startPoint x: 279, startPoint y: 37, endPoint x: 327, endPoint y: 77, distance: 62.9
click at [282, 38] on span "Uber" at bounding box center [281, 35] width 13 height 8
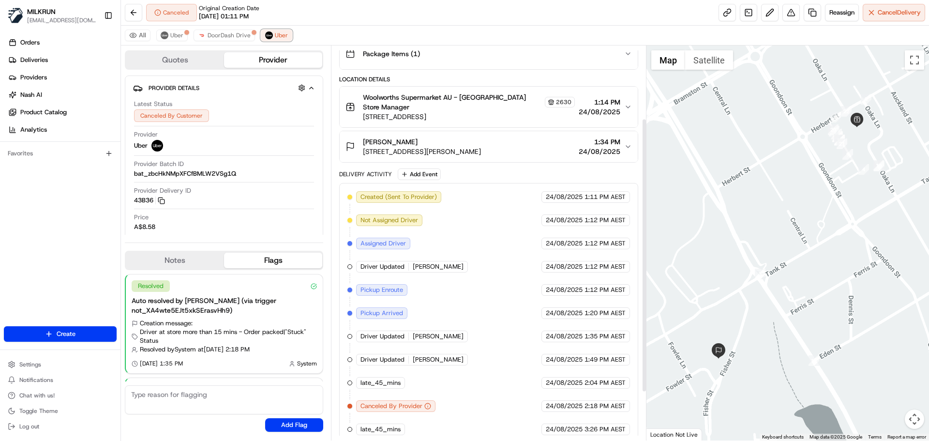
scroll to position [174, 0]
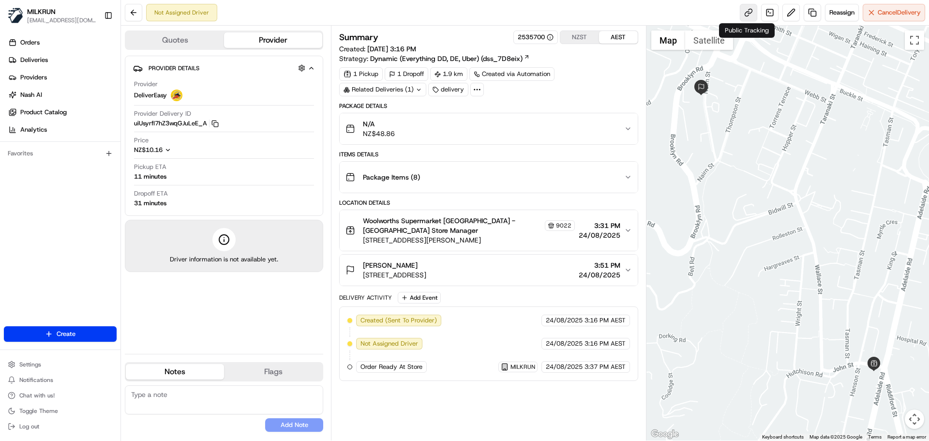
click at [742, 9] on link at bounding box center [748, 12] width 17 height 17
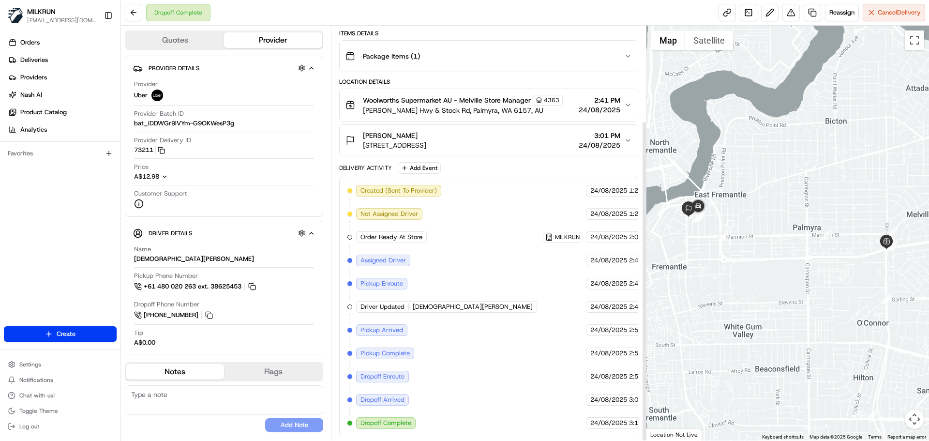
scroll to position [122, 0]
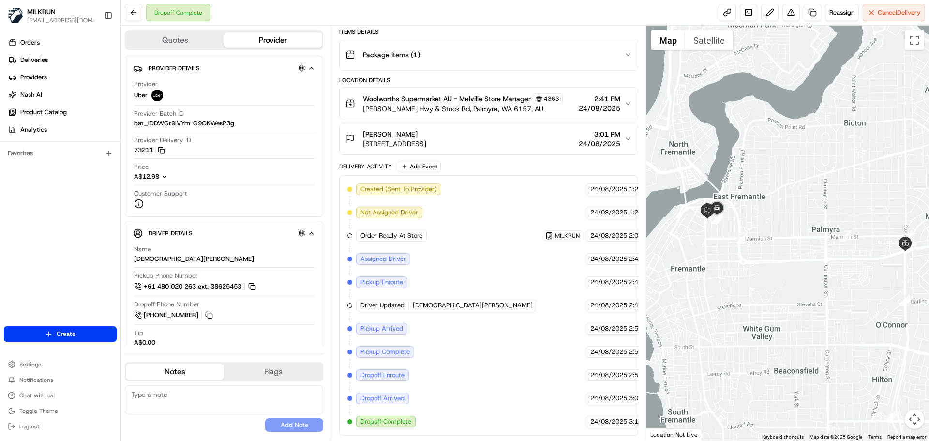
drag, startPoint x: 783, startPoint y: 213, endPoint x: 806, endPoint y: 206, distance: 24.8
click at [821, 204] on div at bounding box center [787, 233] width 283 height 415
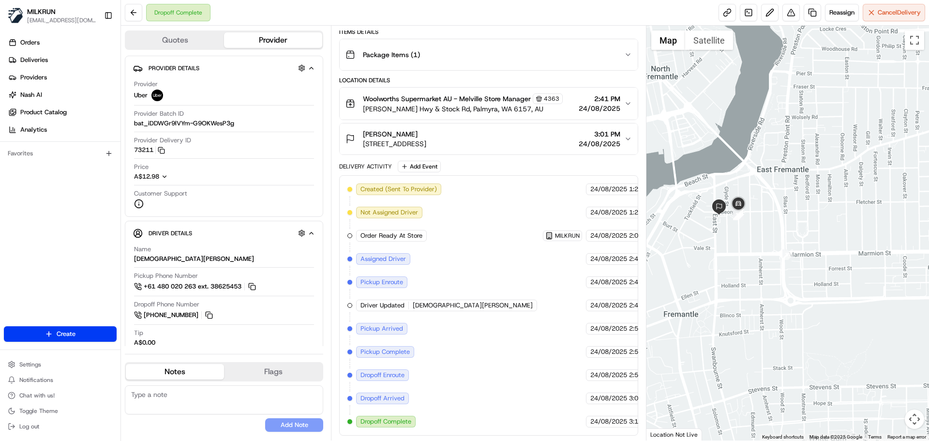
drag, startPoint x: 785, startPoint y: 164, endPoint x: 853, endPoint y: 192, distance: 73.8
click at [869, 196] on div at bounding box center [787, 233] width 283 height 415
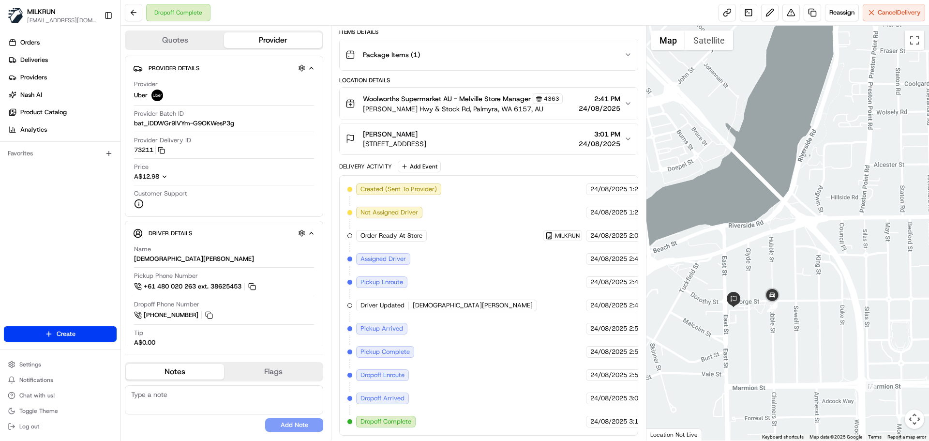
drag, startPoint x: 798, startPoint y: 197, endPoint x: 806, endPoint y: 153, distance: 44.3
click at [805, 150] on div at bounding box center [787, 233] width 283 height 415
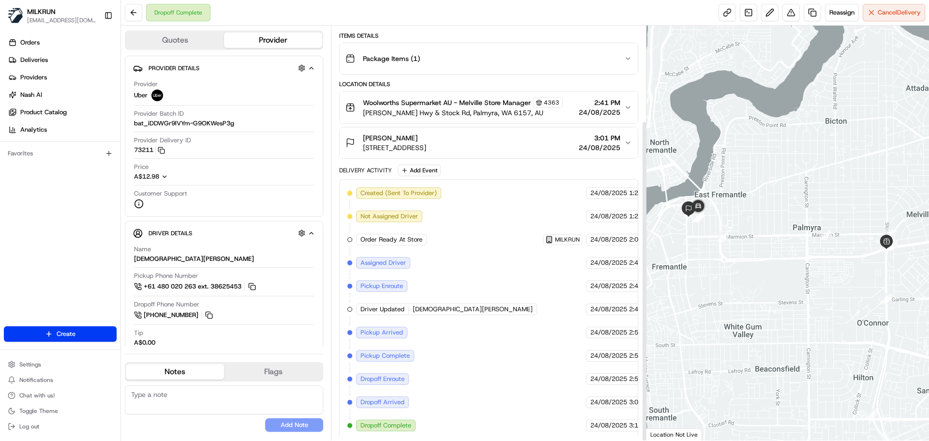
scroll to position [122, 0]
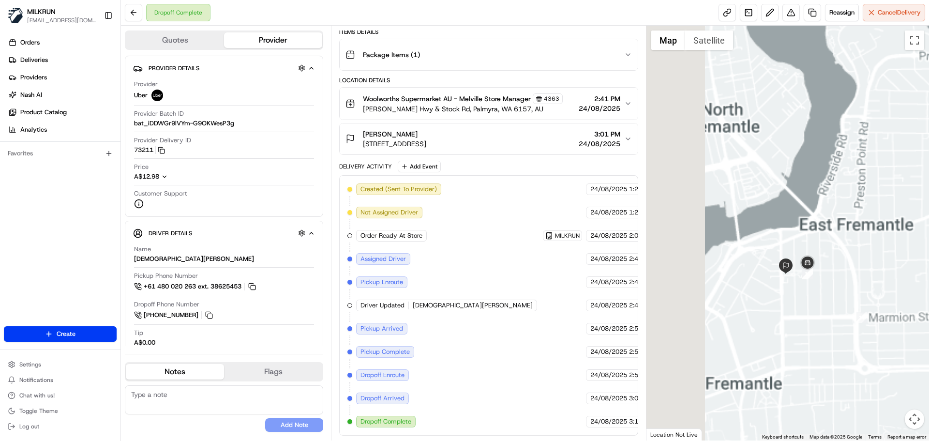
drag, startPoint x: 730, startPoint y: 222, endPoint x: 896, endPoint y: 314, distance: 190.4
click at [896, 315] on div at bounding box center [787, 233] width 283 height 415
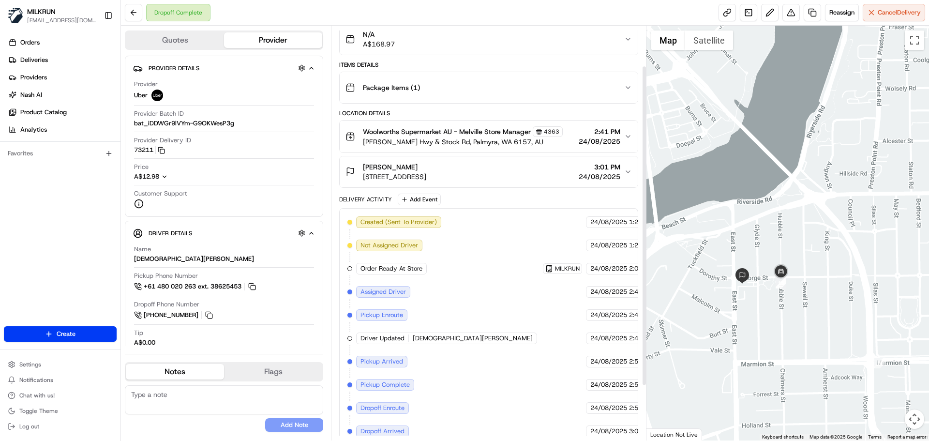
scroll to position [0, 0]
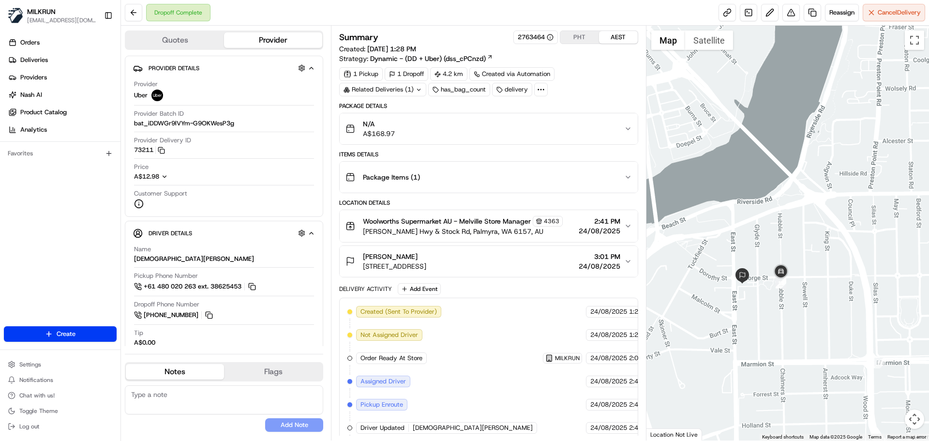
click at [404, 90] on div "Related Deliveries (1)" at bounding box center [382, 90] width 87 height 14
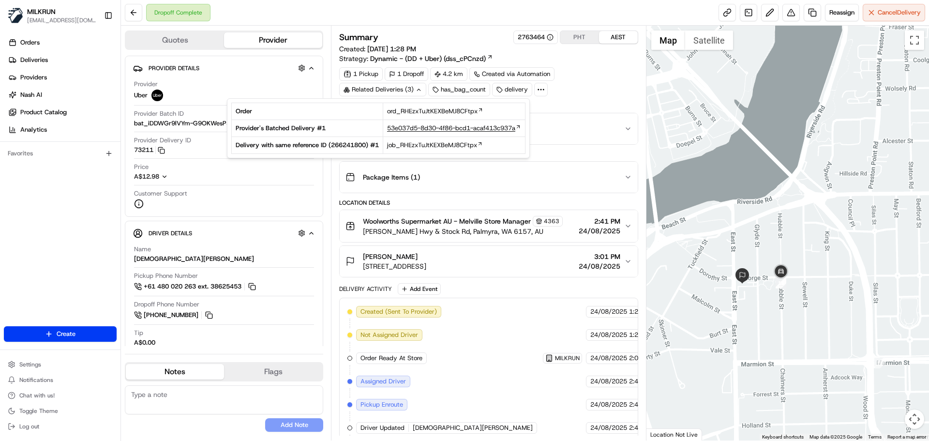
click at [435, 127] on span "53e037d5-8d30-4f86-bcd1-acaf413c937a" at bounding box center [451, 128] width 128 height 9
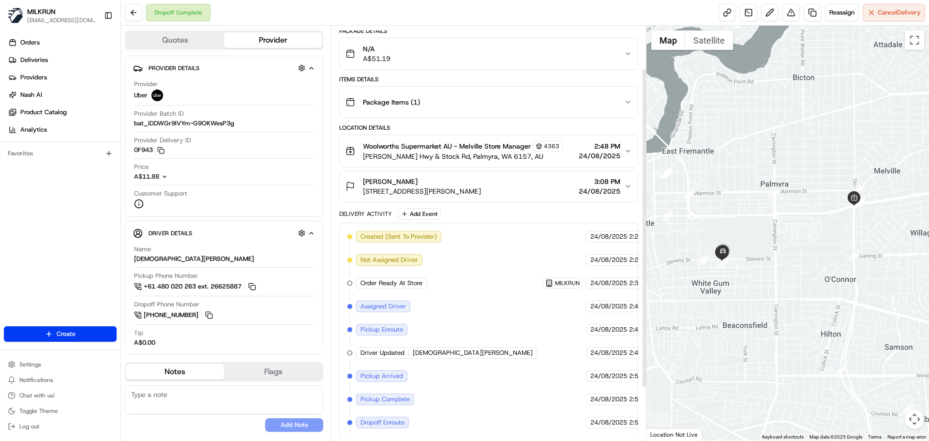
scroll to position [97, 0]
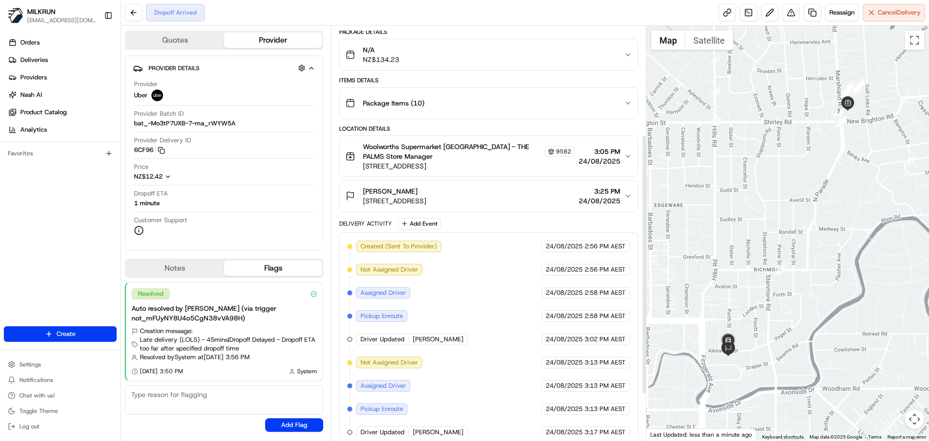
scroll to position [5, 0]
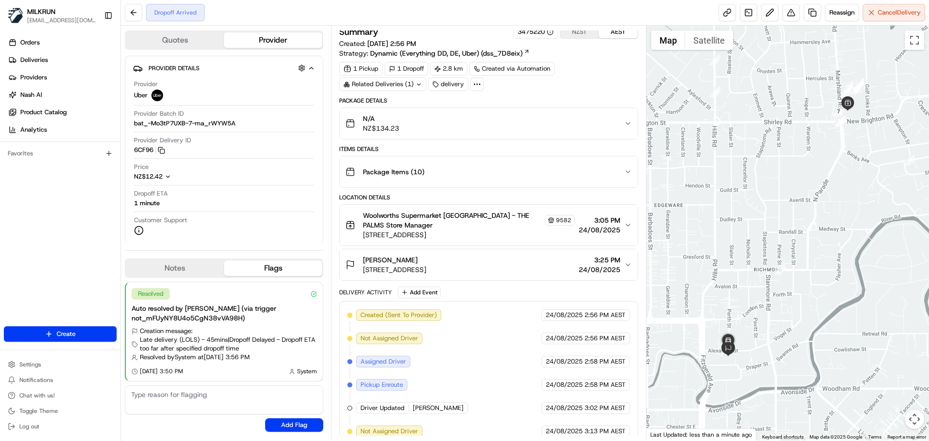
click at [575, 34] on button "NZST" at bounding box center [579, 32] width 39 height 13
click at [574, 32] on button "NZST" at bounding box center [579, 32] width 39 height 13
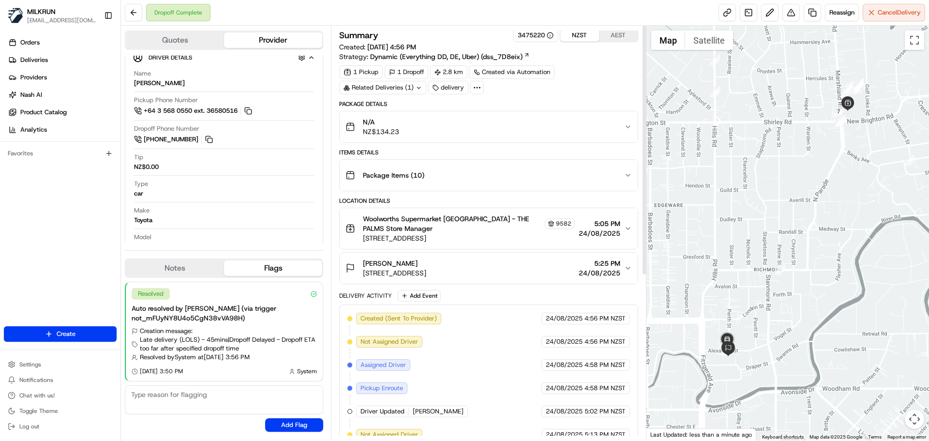
scroll to position [0, 0]
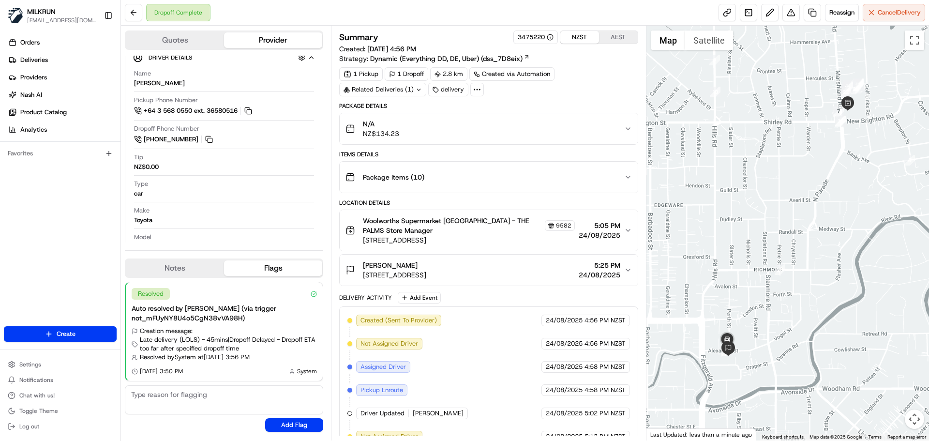
drag, startPoint x: 576, startPoint y: 35, endPoint x: 568, endPoint y: 64, distance: 30.5
click at [576, 35] on button "NZST" at bounding box center [579, 37] width 39 height 13
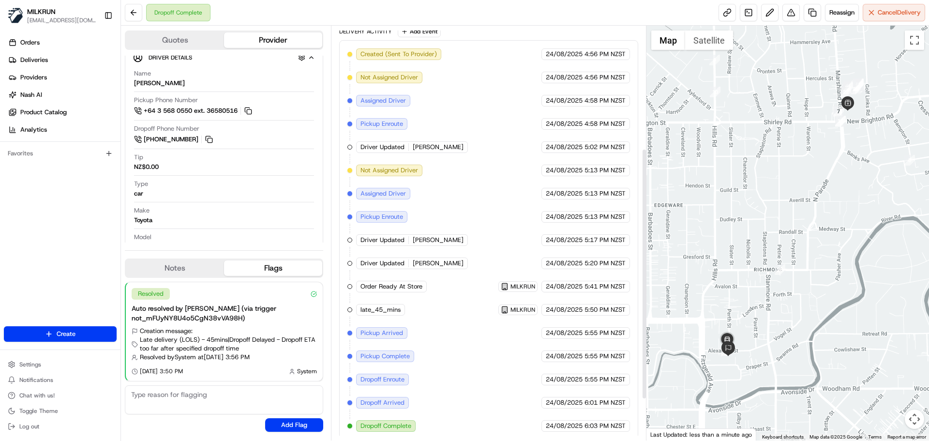
scroll to position [270, 0]
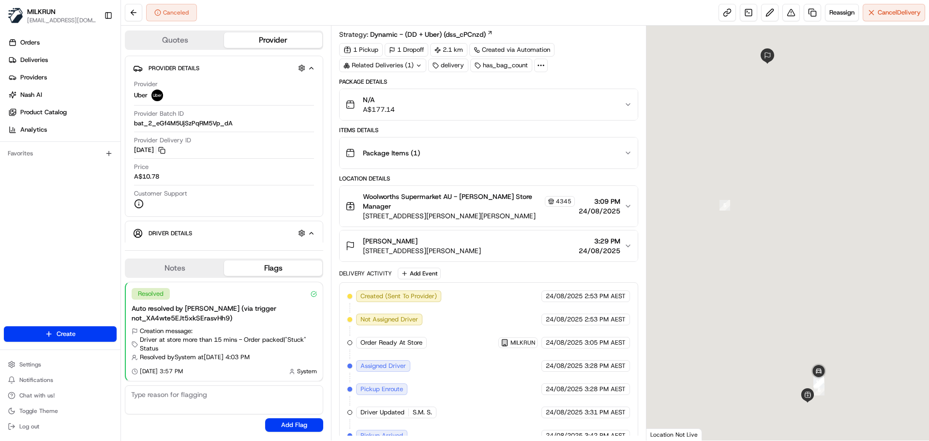
scroll to position [53, 0]
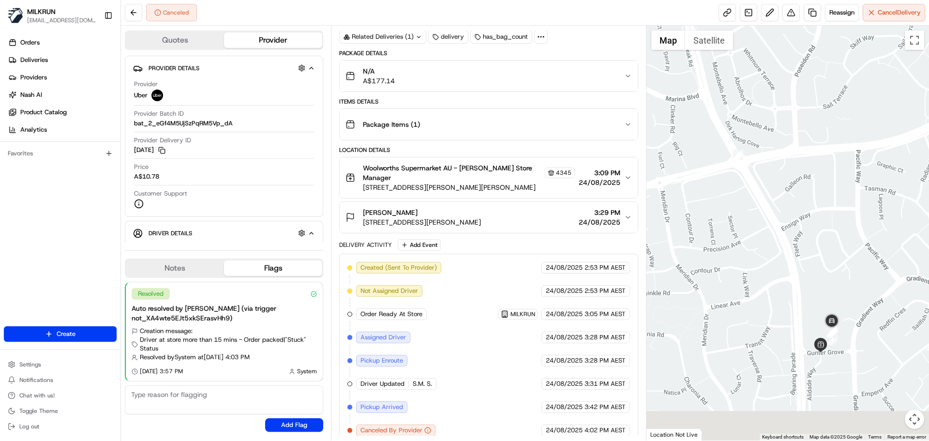
drag, startPoint x: 753, startPoint y: 289, endPoint x: 767, endPoint y: 241, distance: 50.4
click at [767, 239] on div at bounding box center [787, 233] width 283 height 415
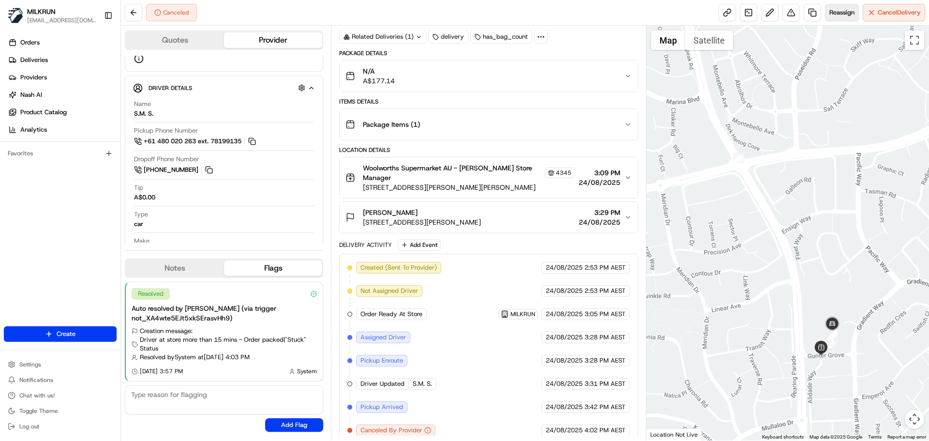
click at [839, 9] on span "Reassign" at bounding box center [841, 12] width 25 height 9
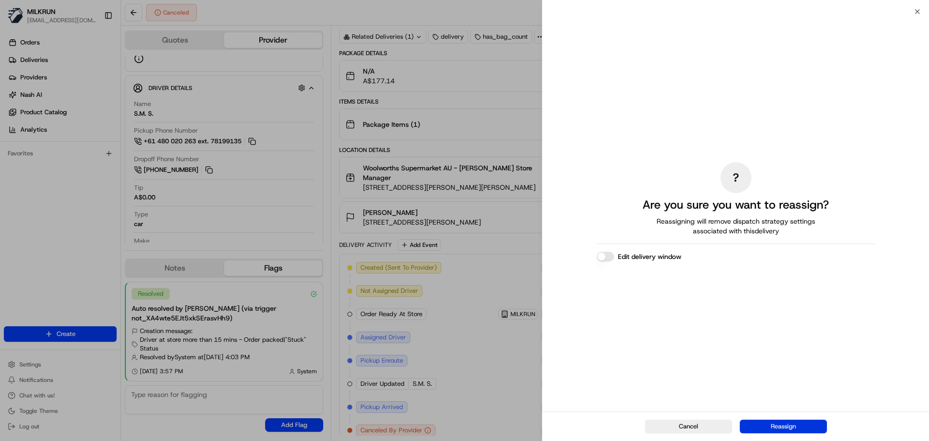
click at [790, 431] on button "Reassign" at bounding box center [783, 426] width 87 height 14
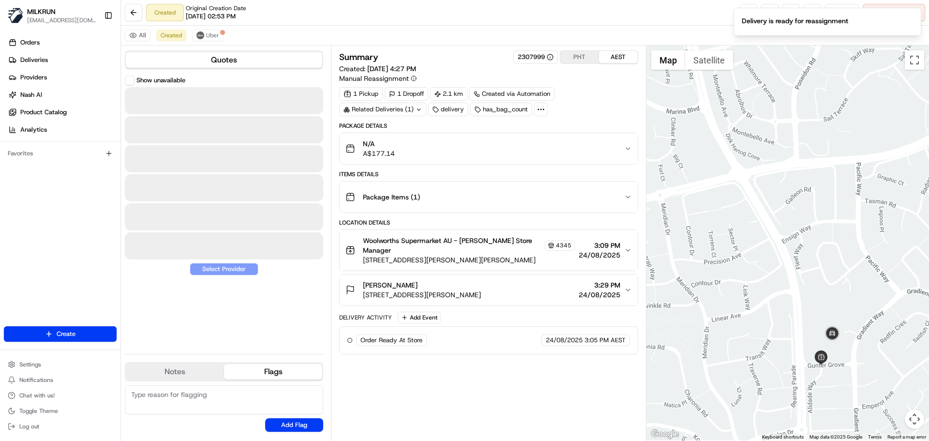
scroll to position [0, 0]
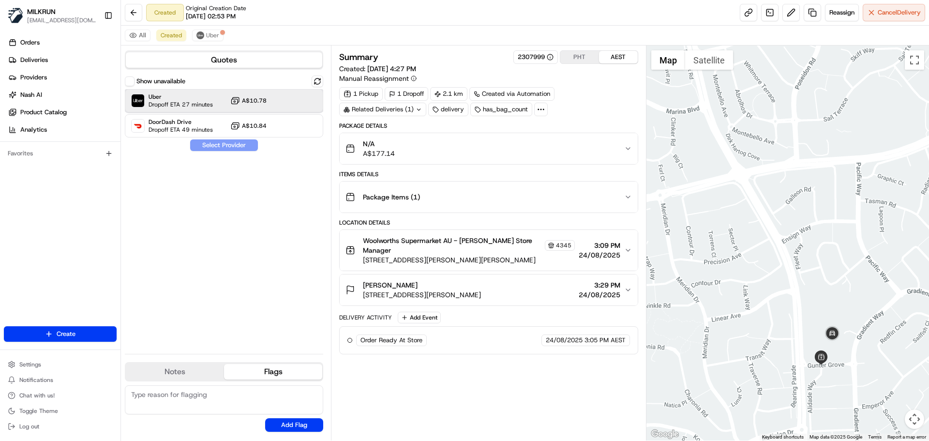
click at [176, 99] on span "Uber" at bounding box center [181, 97] width 64 height 8
click at [219, 148] on button "Assign Provider" at bounding box center [224, 145] width 69 height 12
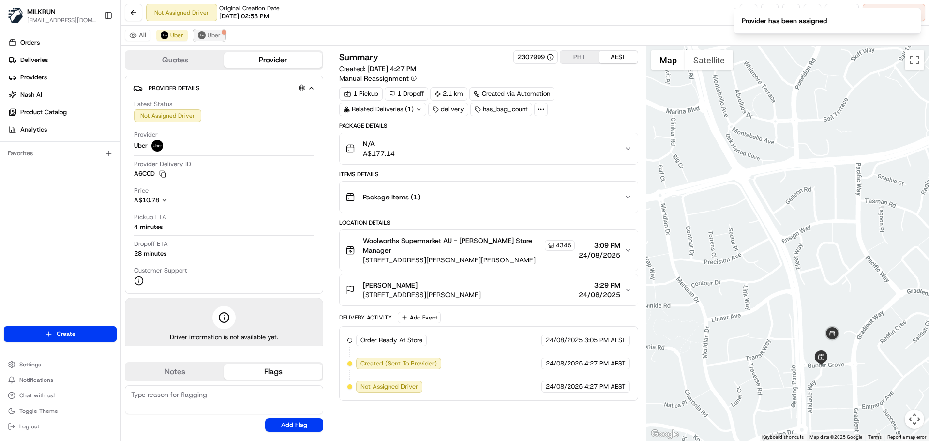
click at [213, 31] on span "Uber" at bounding box center [214, 35] width 13 height 8
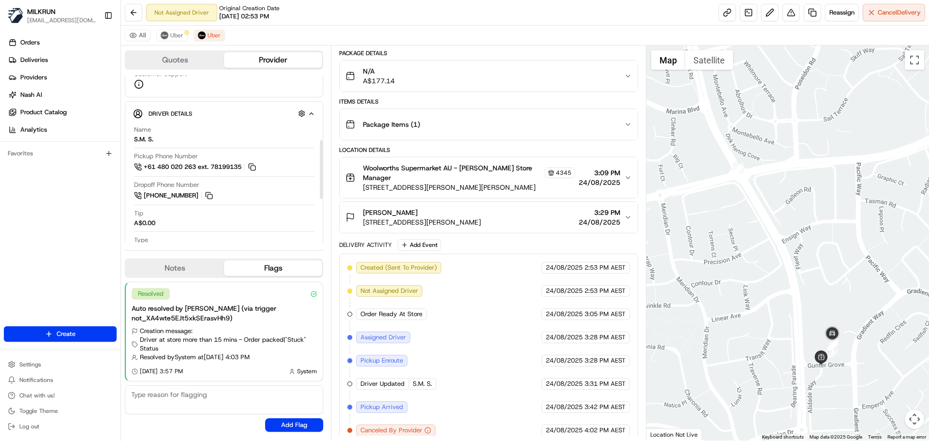
scroll to position [145, 0]
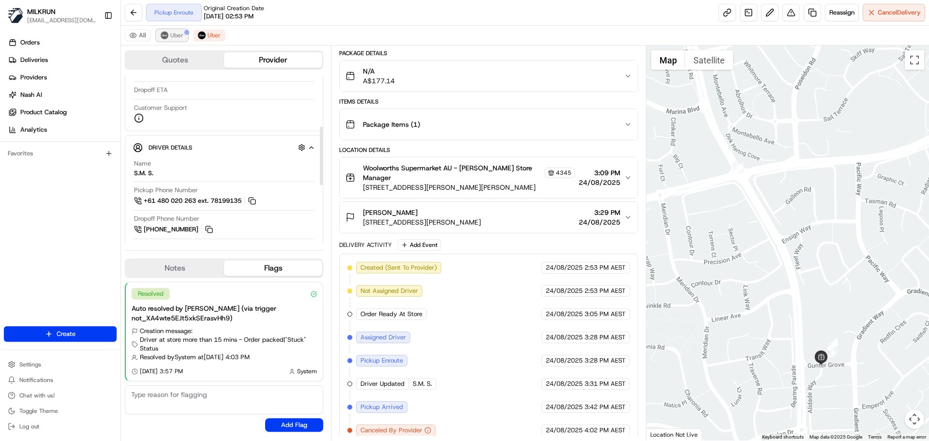
click at [176, 38] on span "Uber" at bounding box center [176, 35] width 13 height 8
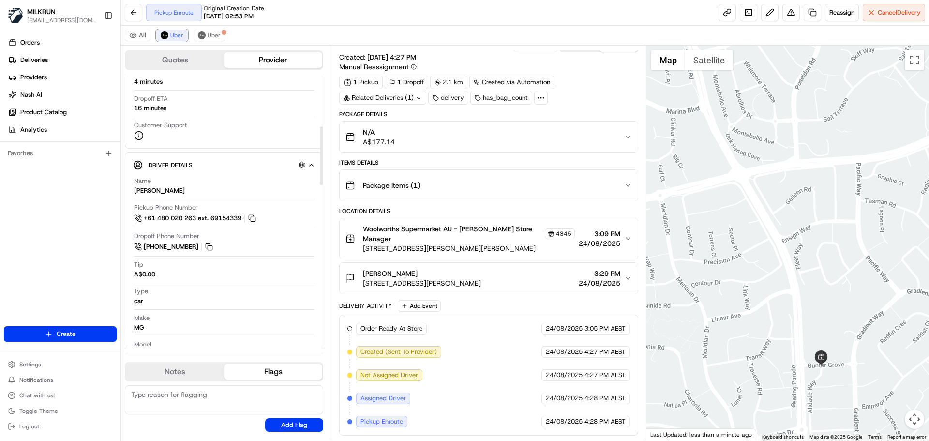
scroll to position [3, 0]
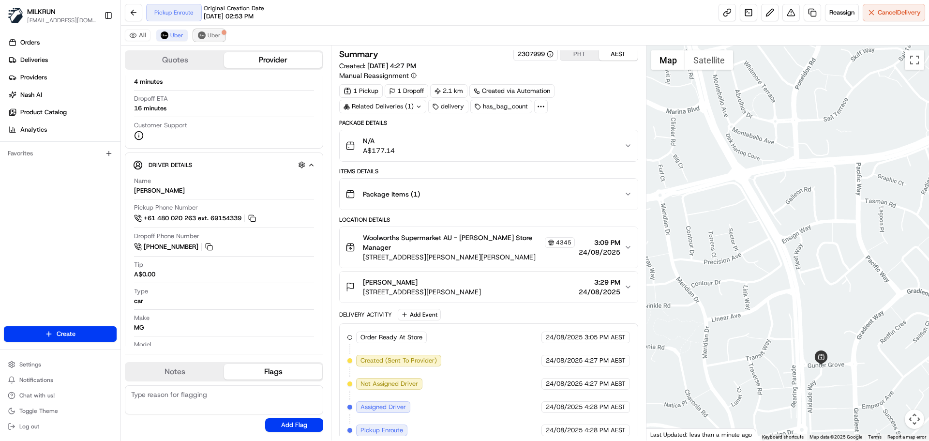
click at [215, 36] on span "Uber" at bounding box center [214, 35] width 13 height 8
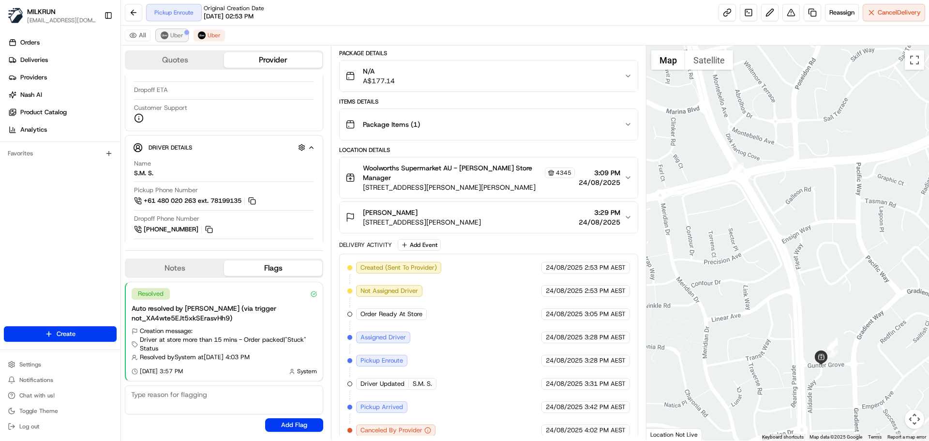
click at [177, 35] on span "Uber" at bounding box center [176, 35] width 13 height 8
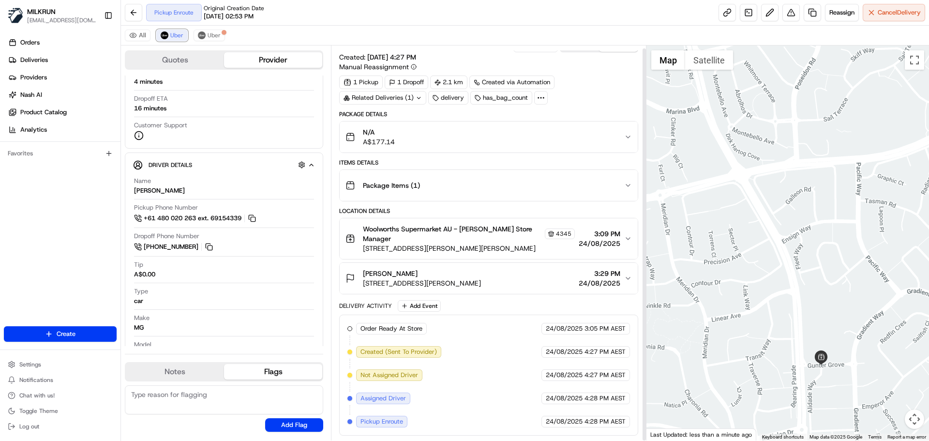
scroll to position [3, 0]
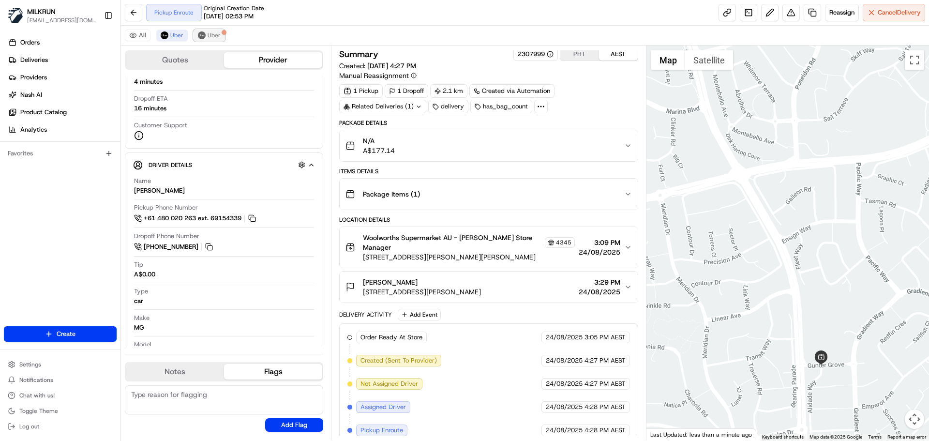
click at [215, 36] on span "Uber" at bounding box center [214, 35] width 13 height 8
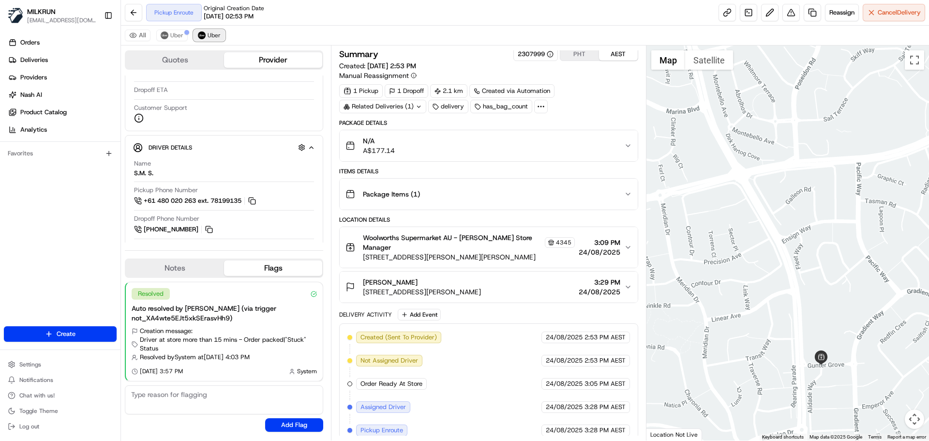
scroll to position [73, 0]
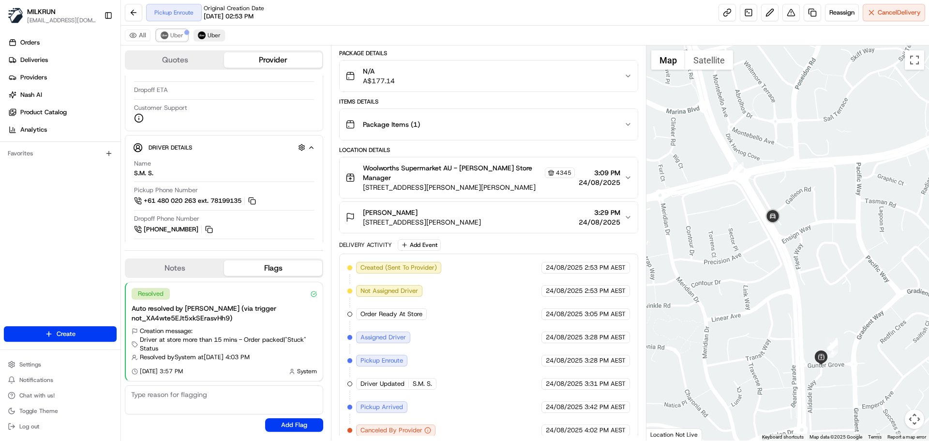
drag, startPoint x: 178, startPoint y: 34, endPoint x: 215, endPoint y: 31, distance: 37.9
click at [178, 34] on span "Uber" at bounding box center [176, 35] width 13 height 8
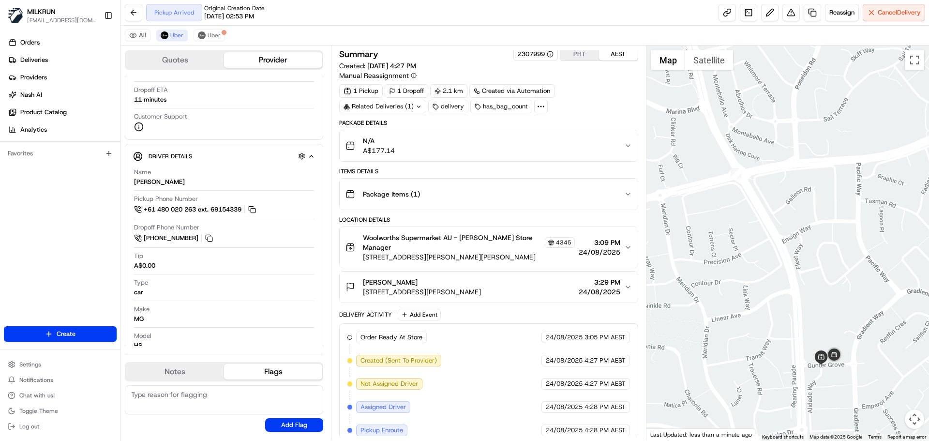
scroll to position [26, 0]
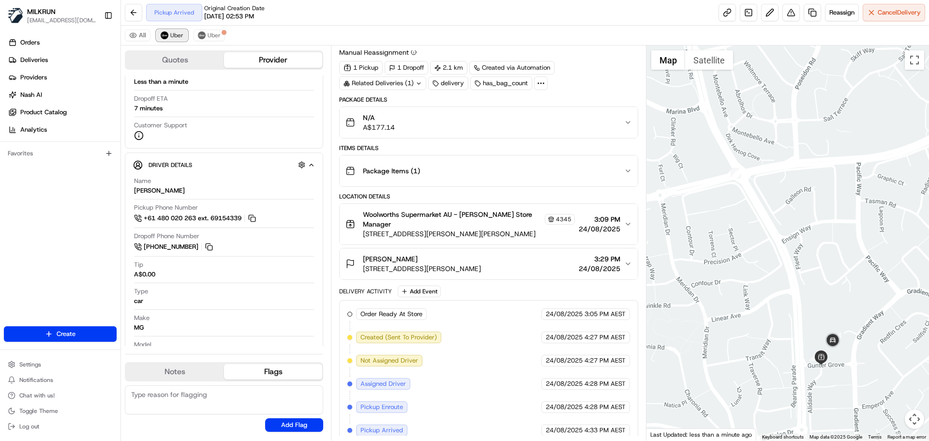
click at [179, 38] on span "Uber" at bounding box center [176, 35] width 13 height 8
click at [217, 36] on span "Uber" at bounding box center [214, 35] width 13 height 8
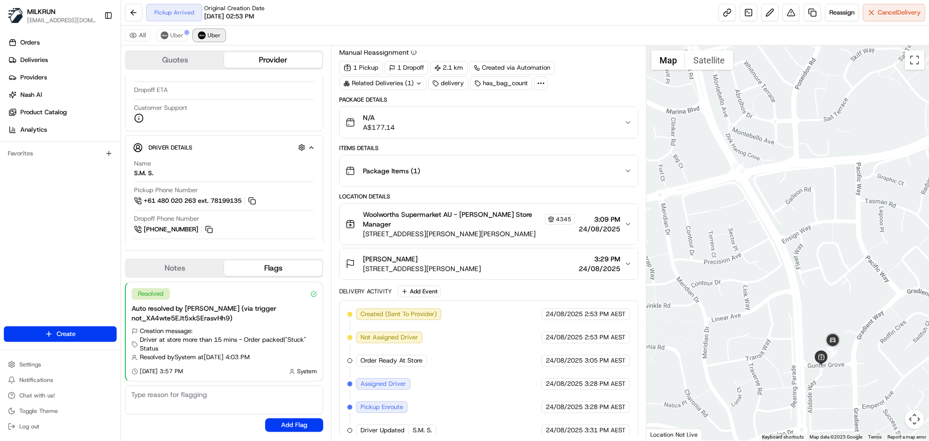
scroll to position [73, 0]
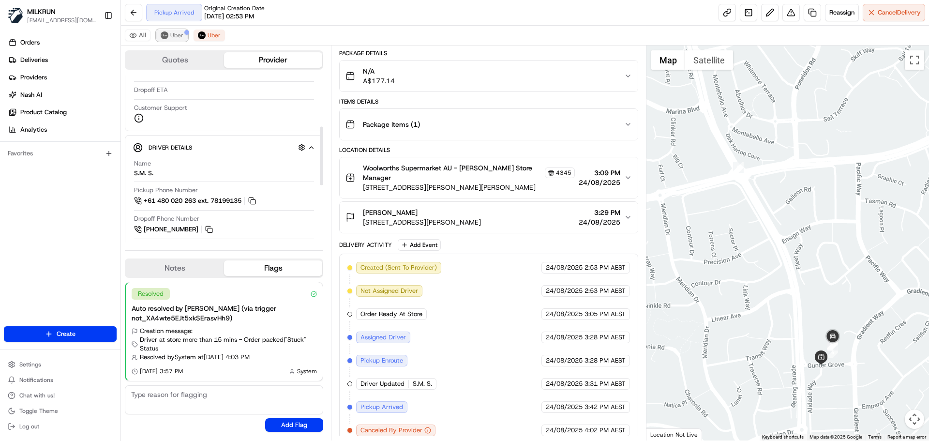
click at [177, 33] on span "Uber" at bounding box center [176, 35] width 13 height 8
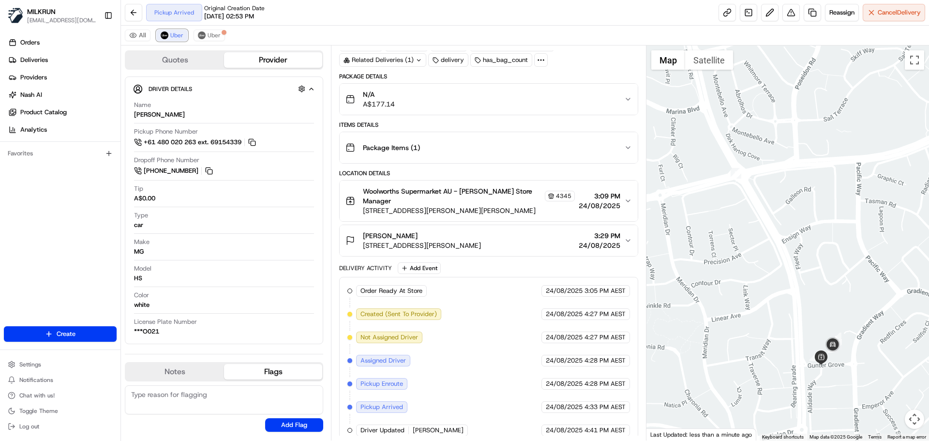
scroll to position [221, 0]
click at [893, 15] on span "Cancel Delivery" at bounding box center [899, 12] width 43 height 9
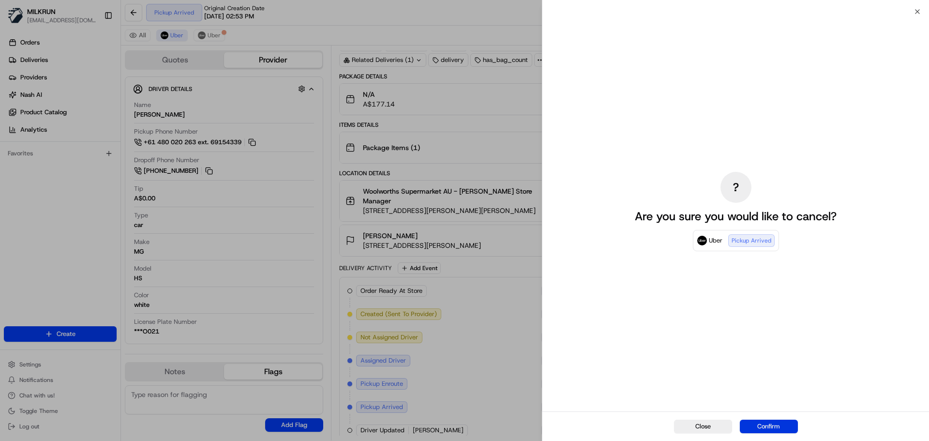
click at [777, 426] on button "Confirm" at bounding box center [769, 426] width 58 height 14
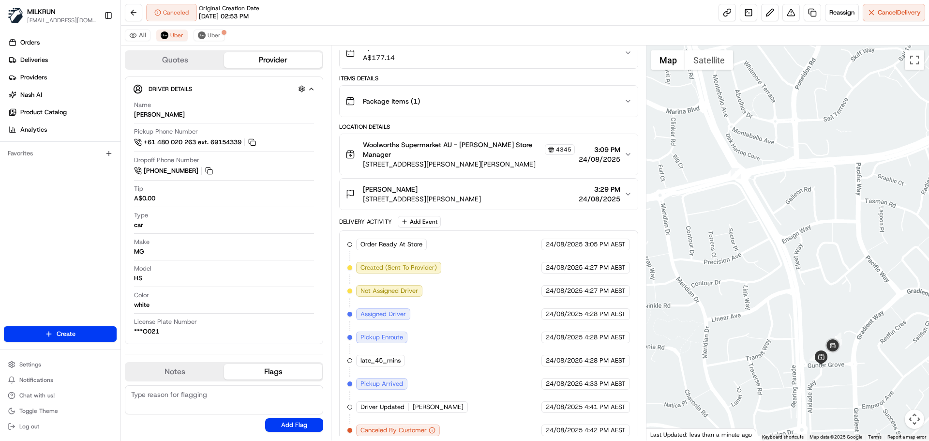
scroll to position [204, 0]
click at [129, 10] on button at bounding box center [133, 12] width 17 height 17
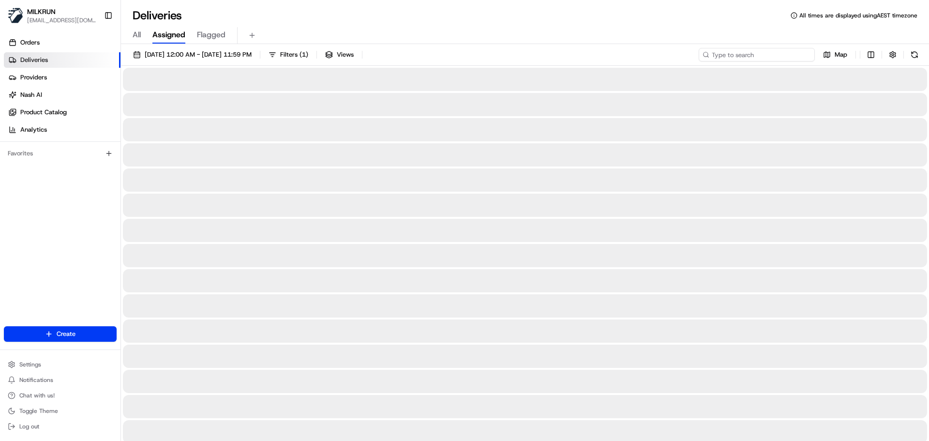
click at [747, 57] on input at bounding box center [757, 55] width 116 height 14
paste input "Lisa Wheeler"
type input "Lisa Wheeler"
click at [713, 53] on input "Lisa Wheeler" at bounding box center [757, 55] width 116 height 14
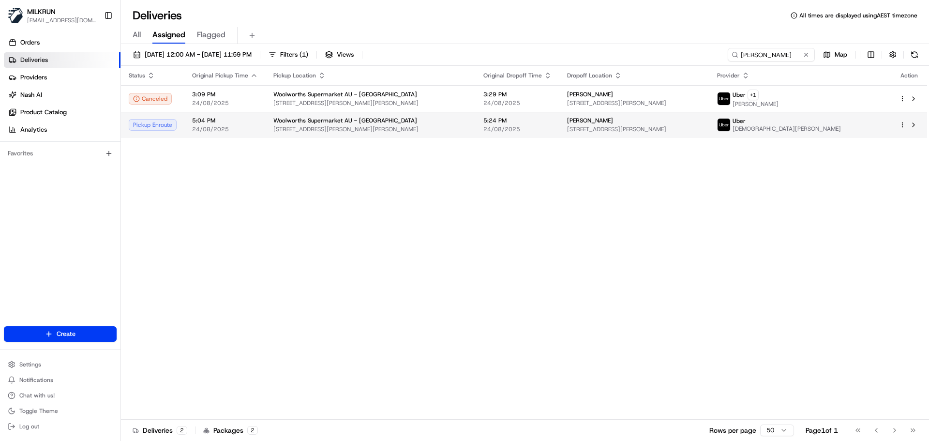
click at [538, 122] on span "5:24 PM" at bounding box center [517, 121] width 68 height 8
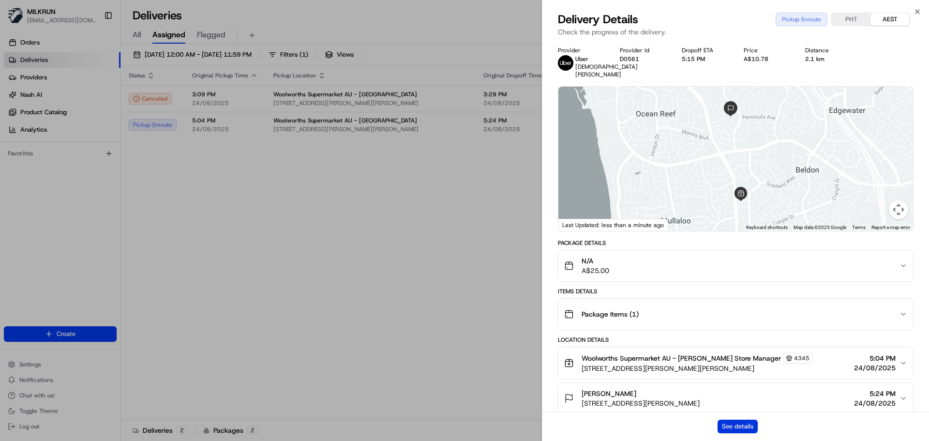
click at [736, 423] on button "See details" at bounding box center [737, 426] width 40 height 14
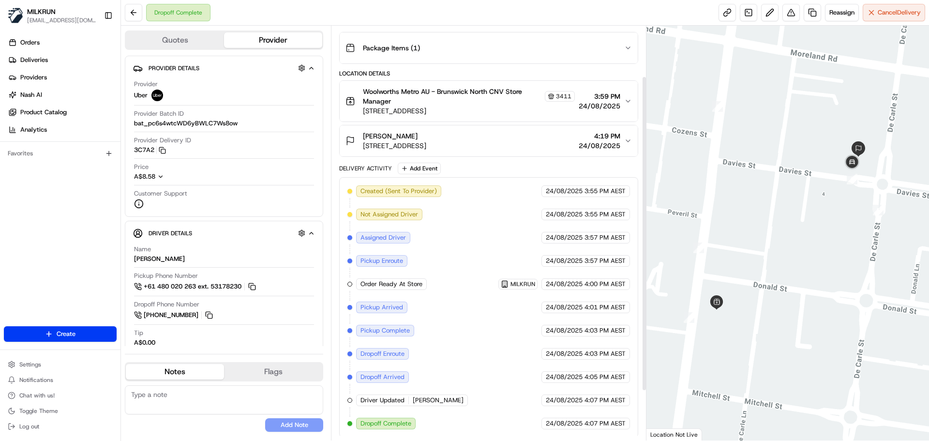
scroll to position [131, 0]
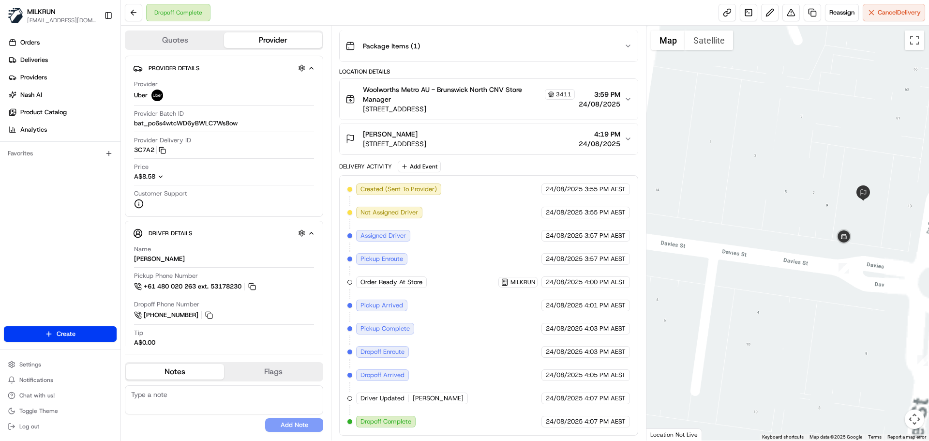
drag, startPoint x: 835, startPoint y: 156, endPoint x: 769, endPoint y: 273, distance: 134.3
click at [769, 273] on div at bounding box center [787, 233] width 283 height 415
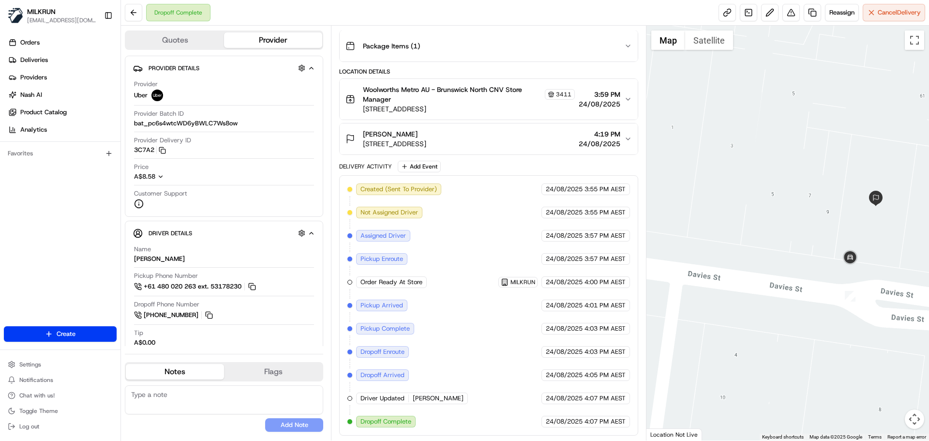
click at [704, 51] on div at bounding box center [787, 233] width 283 height 415
click at [709, 45] on button "Satellite" at bounding box center [709, 39] width 48 height 19
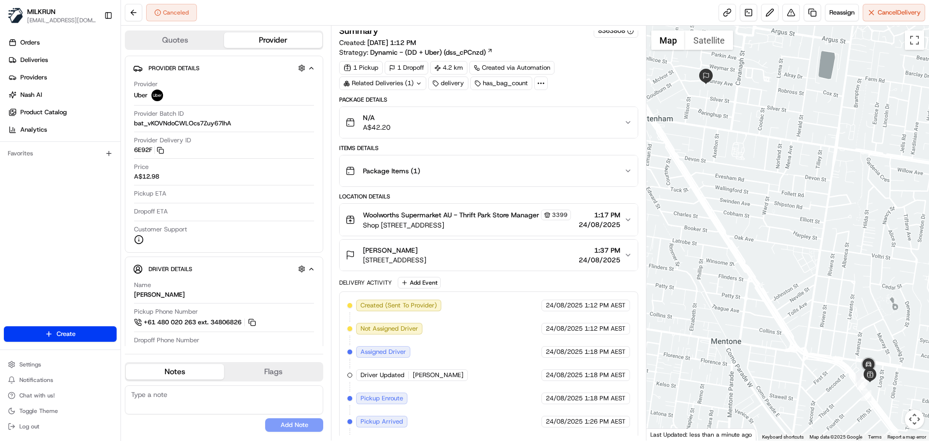
scroll to position [30, 0]
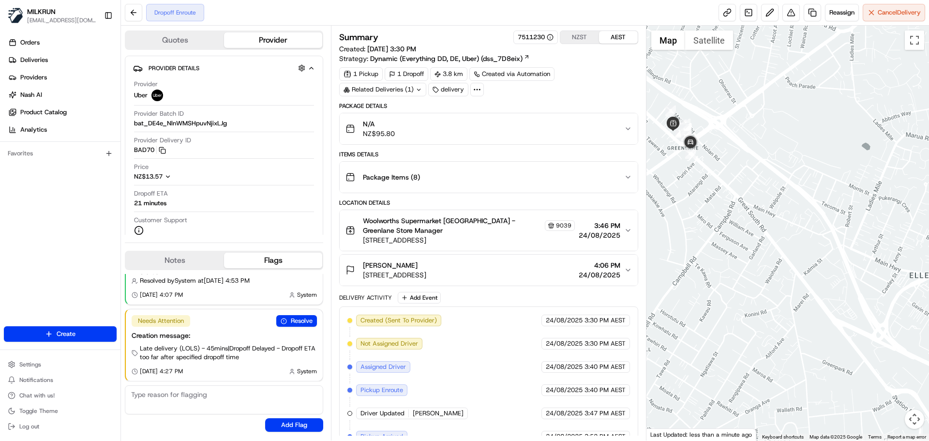
click at [571, 33] on button "NZST" at bounding box center [579, 37] width 39 height 13
click at [613, 34] on button "AEST" at bounding box center [618, 37] width 39 height 13
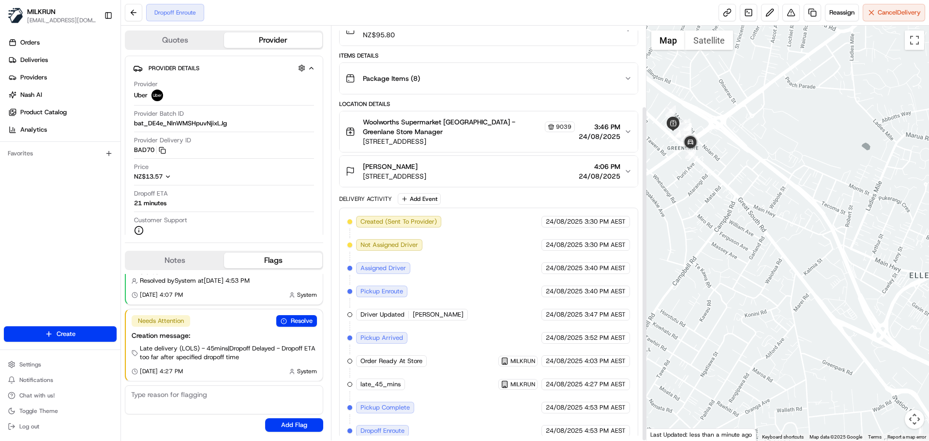
scroll to position [99, 0]
click at [727, 7] on link at bounding box center [726, 12] width 17 height 17
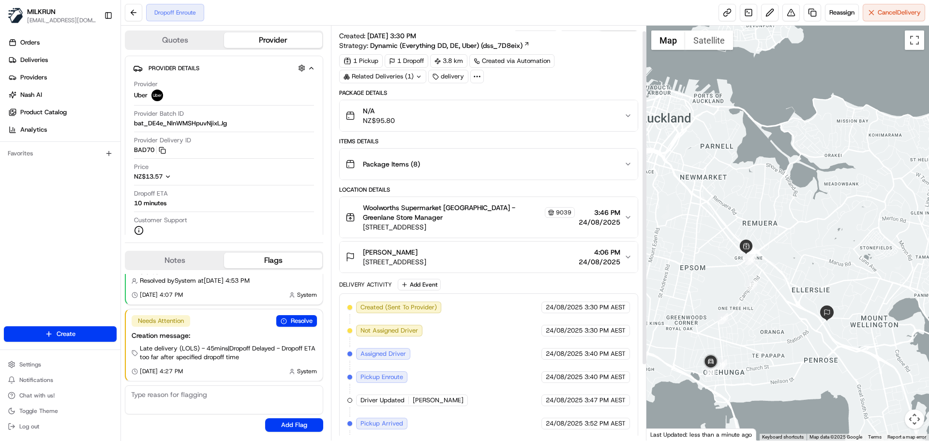
scroll to position [0, 0]
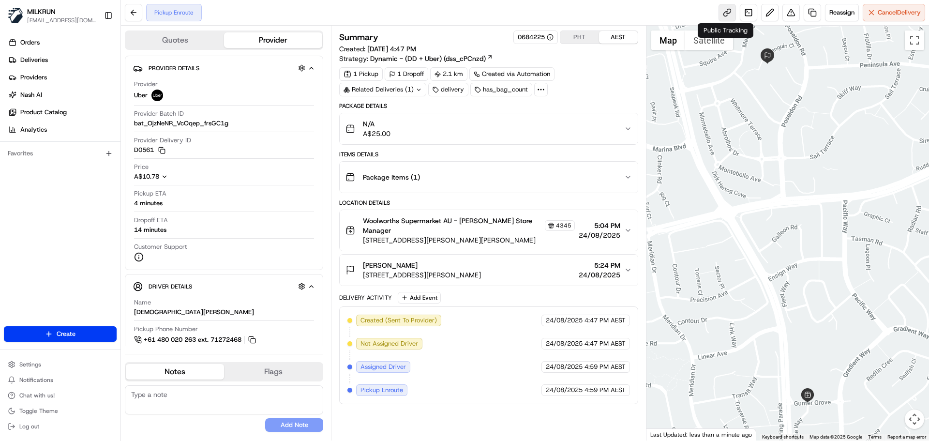
click at [724, 14] on link at bounding box center [726, 12] width 17 height 17
click at [723, 9] on link at bounding box center [726, 12] width 17 height 17
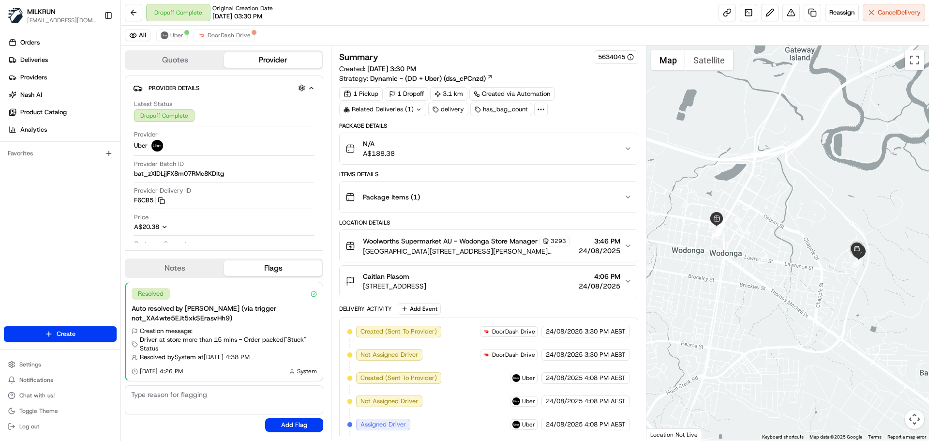
click at [402, 104] on div "Related Deliveries (1)" at bounding box center [382, 110] width 87 height 14
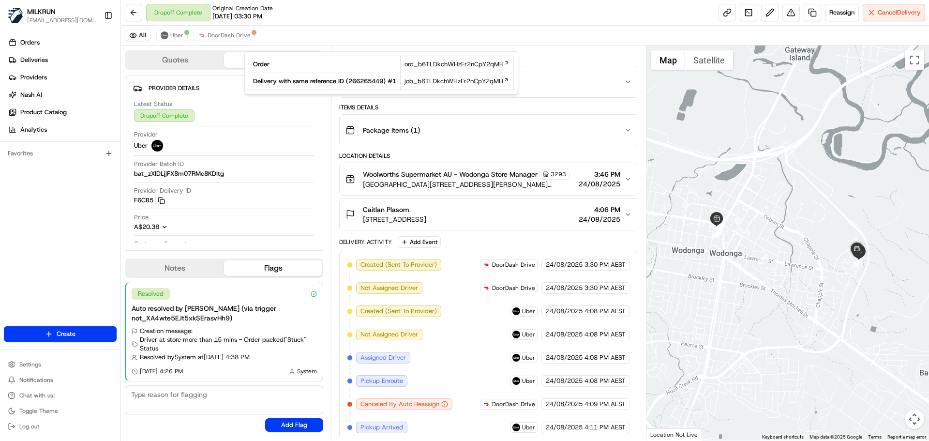
scroll to position [212, 0]
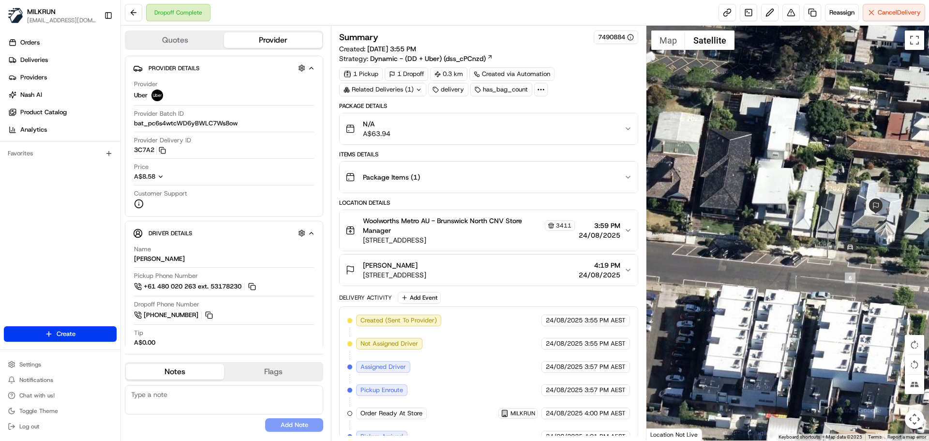
scroll to position [131, 0]
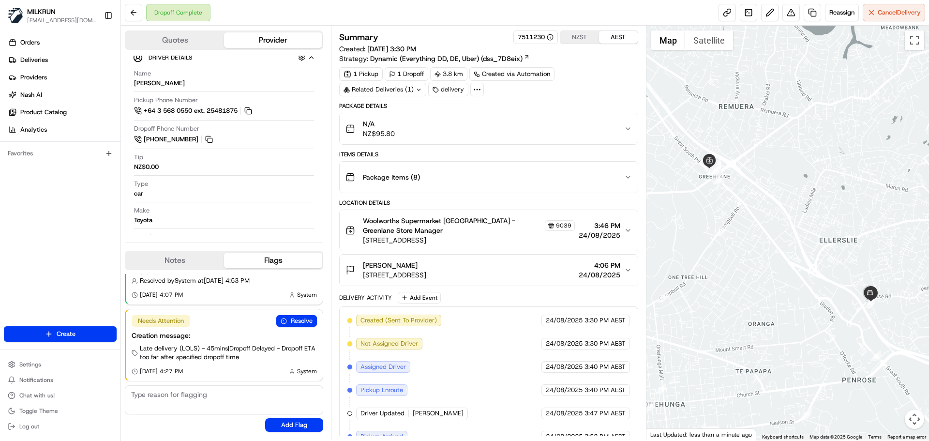
scroll to position [185, 0]
